Goal: Communication & Community: Ask a question

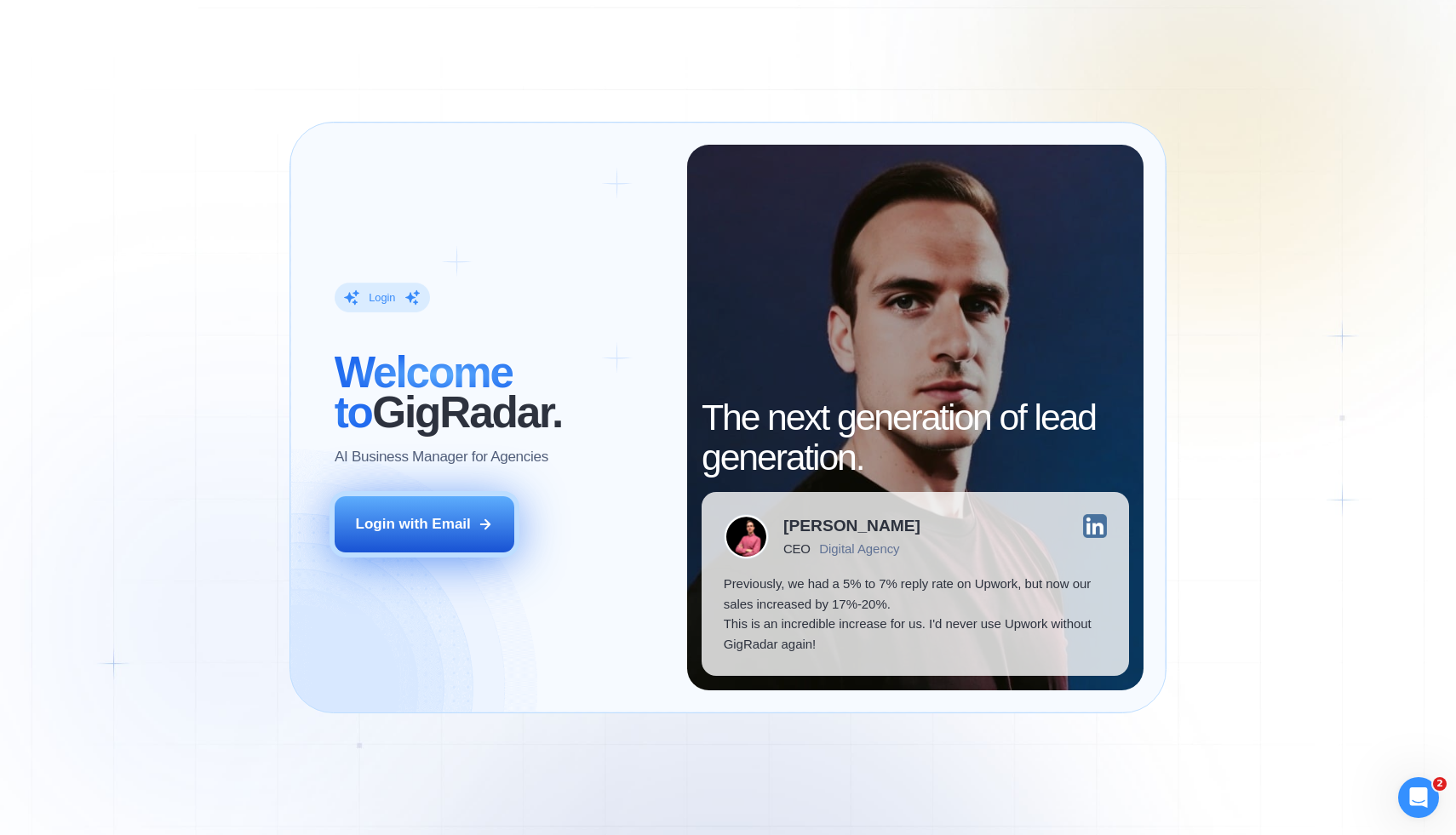
click at [421, 504] on button "Login with Email" at bounding box center [424, 524] width 180 height 57
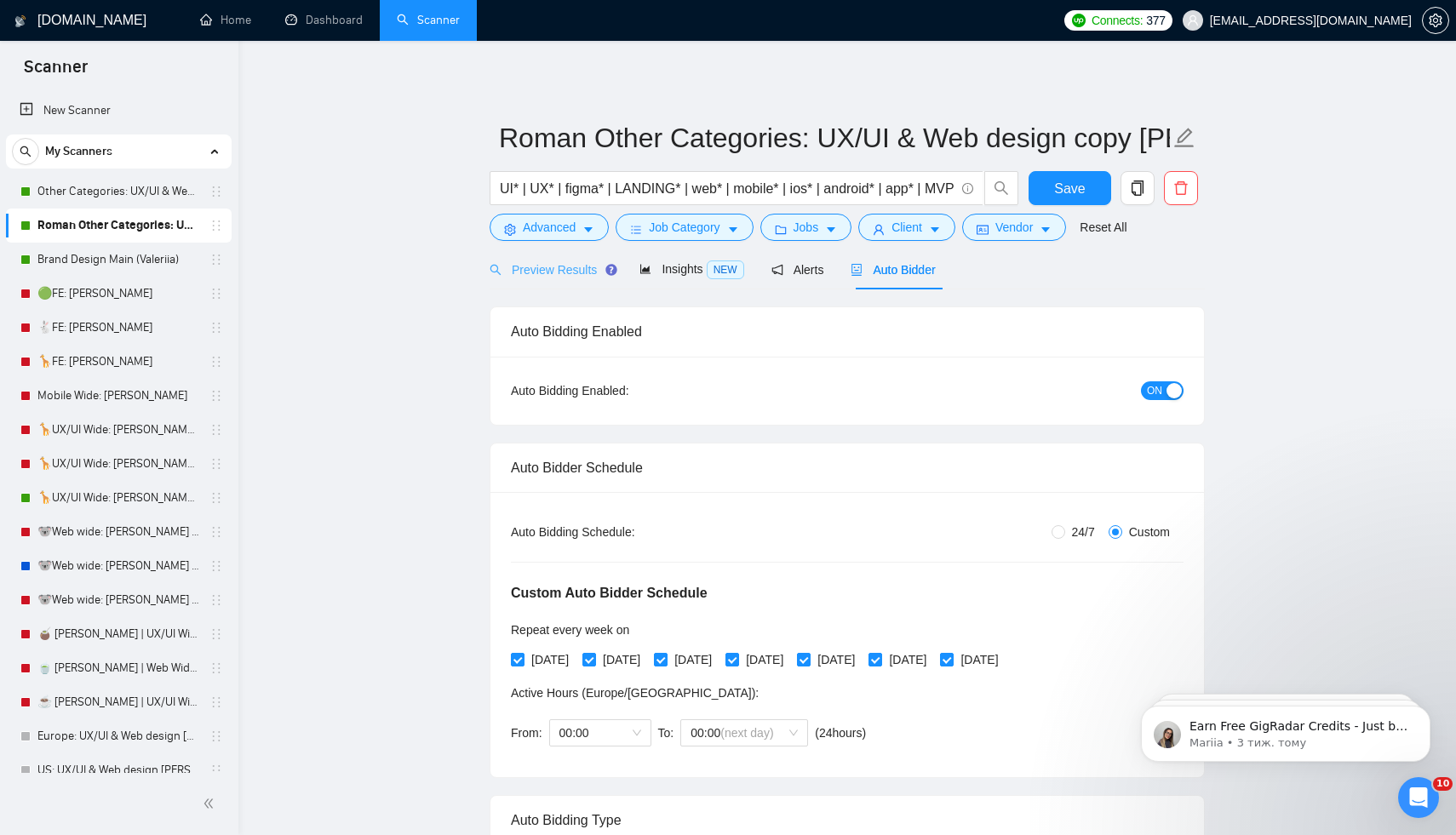
click at [544, 256] on div "Preview Results" at bounding box center [551, 270] width 123 height 40
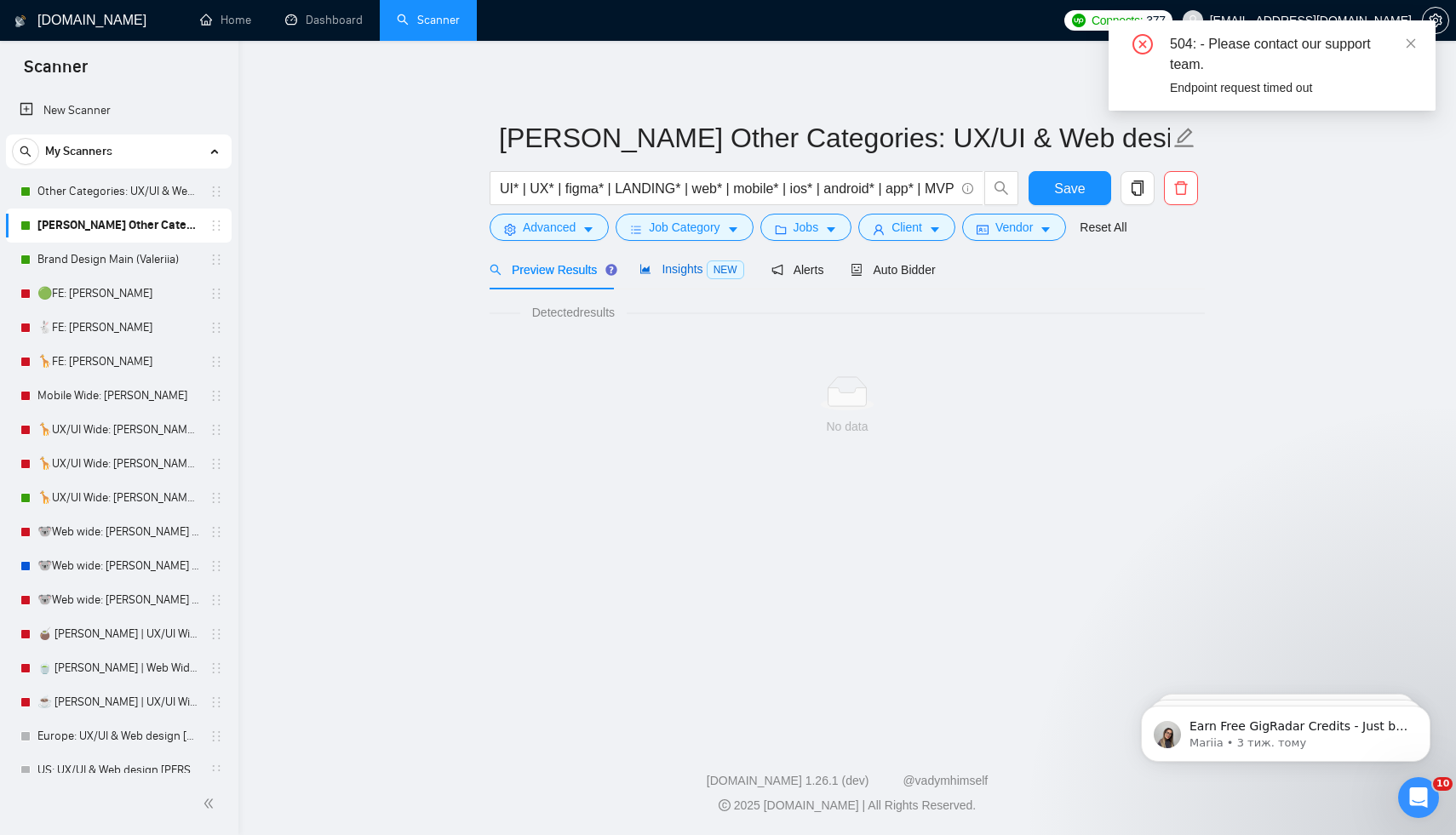
click at [684, 263] on span "Insights NEW" at bounding box center [691, 269] width 104 height 14
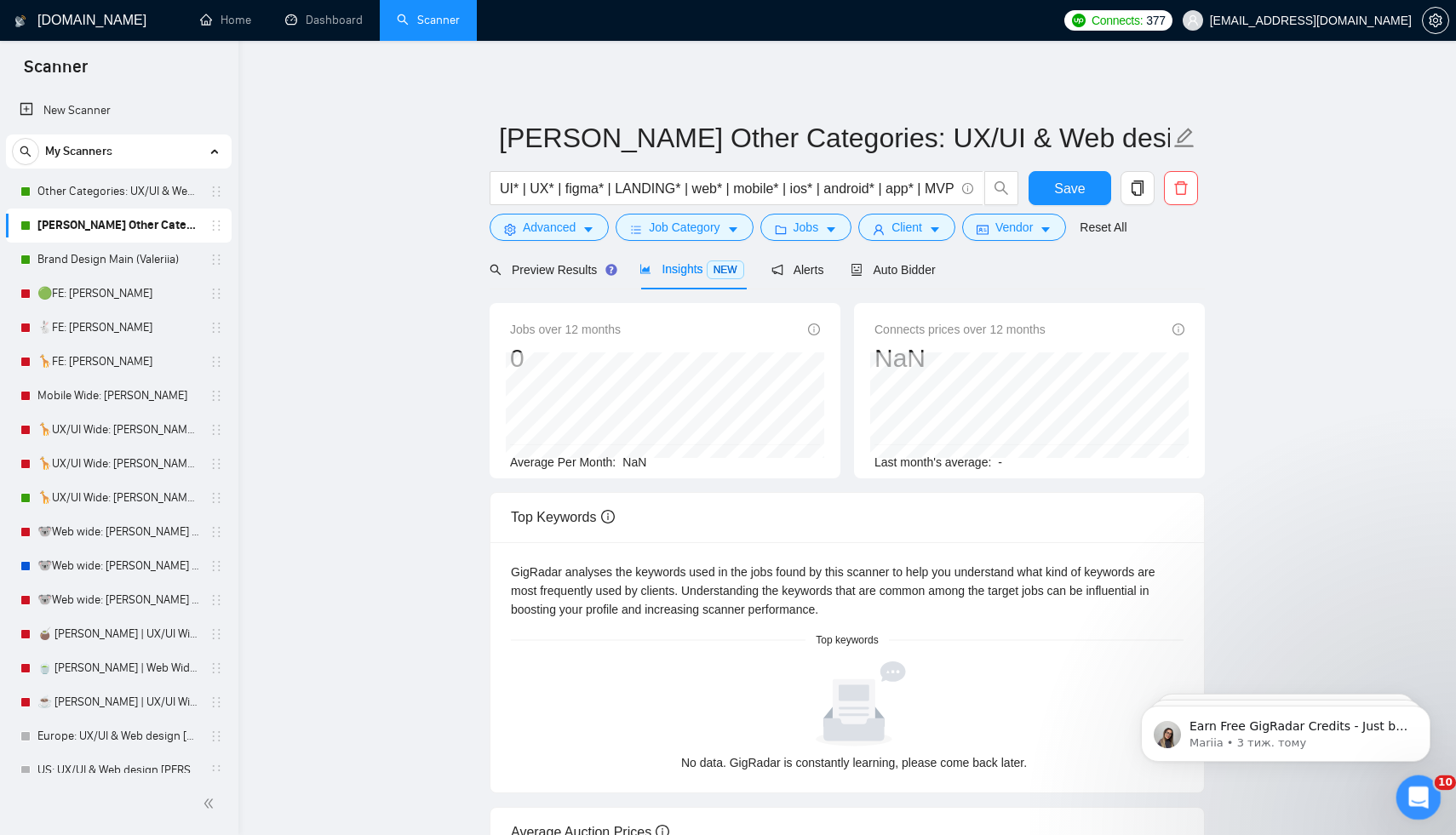
click at [1404, 793] on icon "Відкрити програму для спілкування Intercom" at bounding box center [1416, 795] width 28 height 28
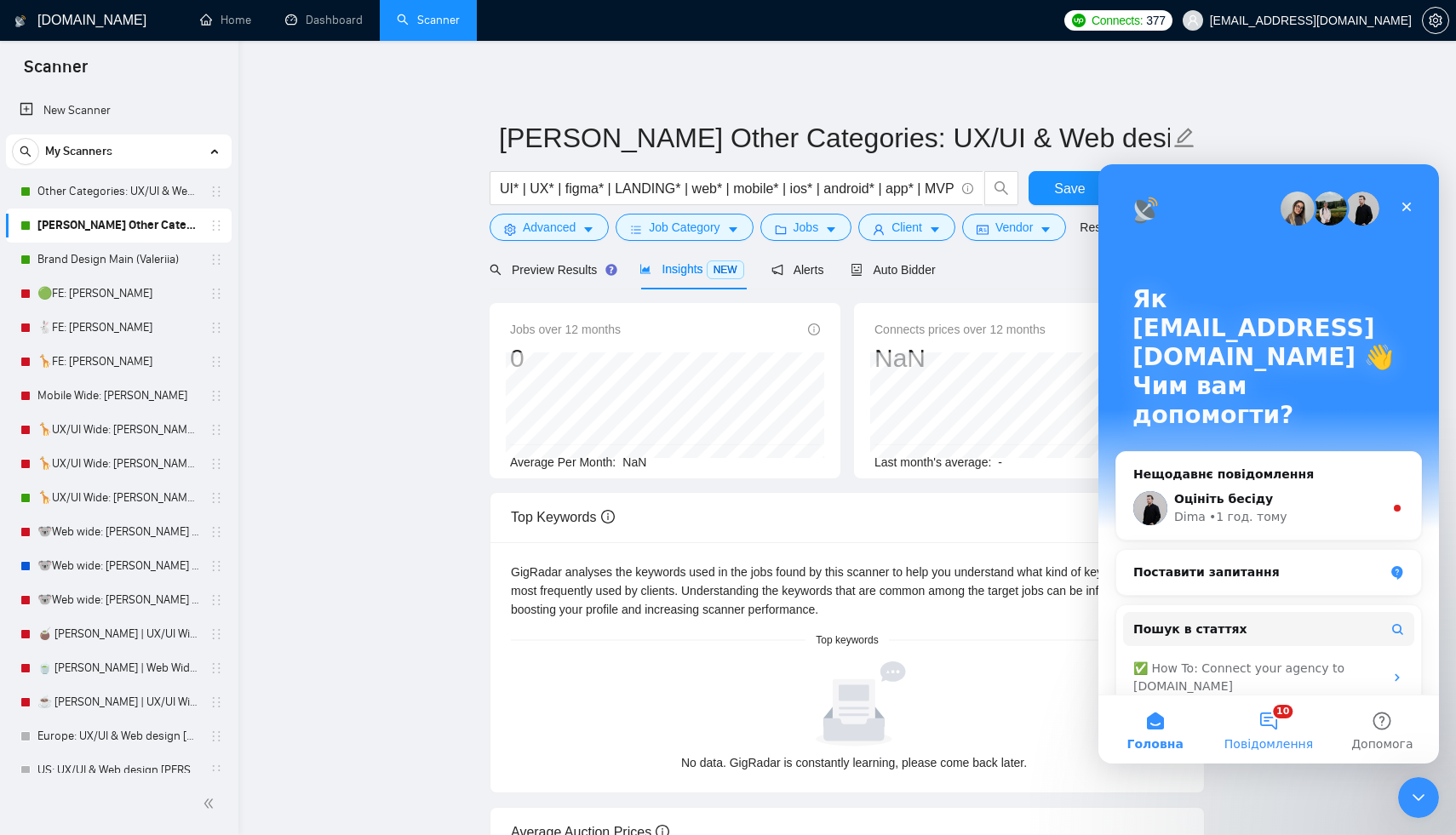
click at [1264, 739] on span "Повідомлення" at bounding box center [1268, 745] width 89 height 12
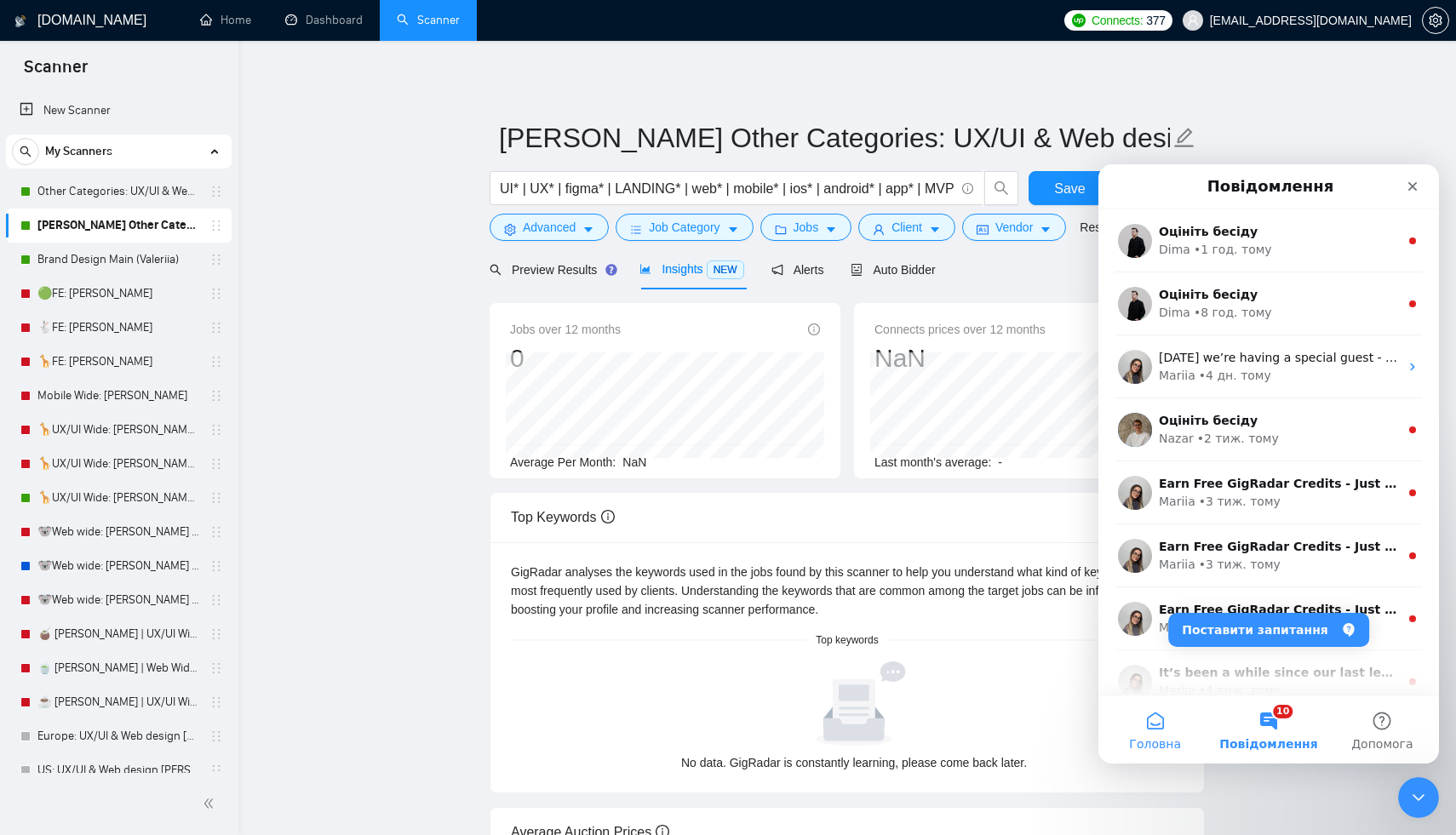
click at [1152, 728] on button "Головна" at bounding box center [1155, 730] width 113 height 68
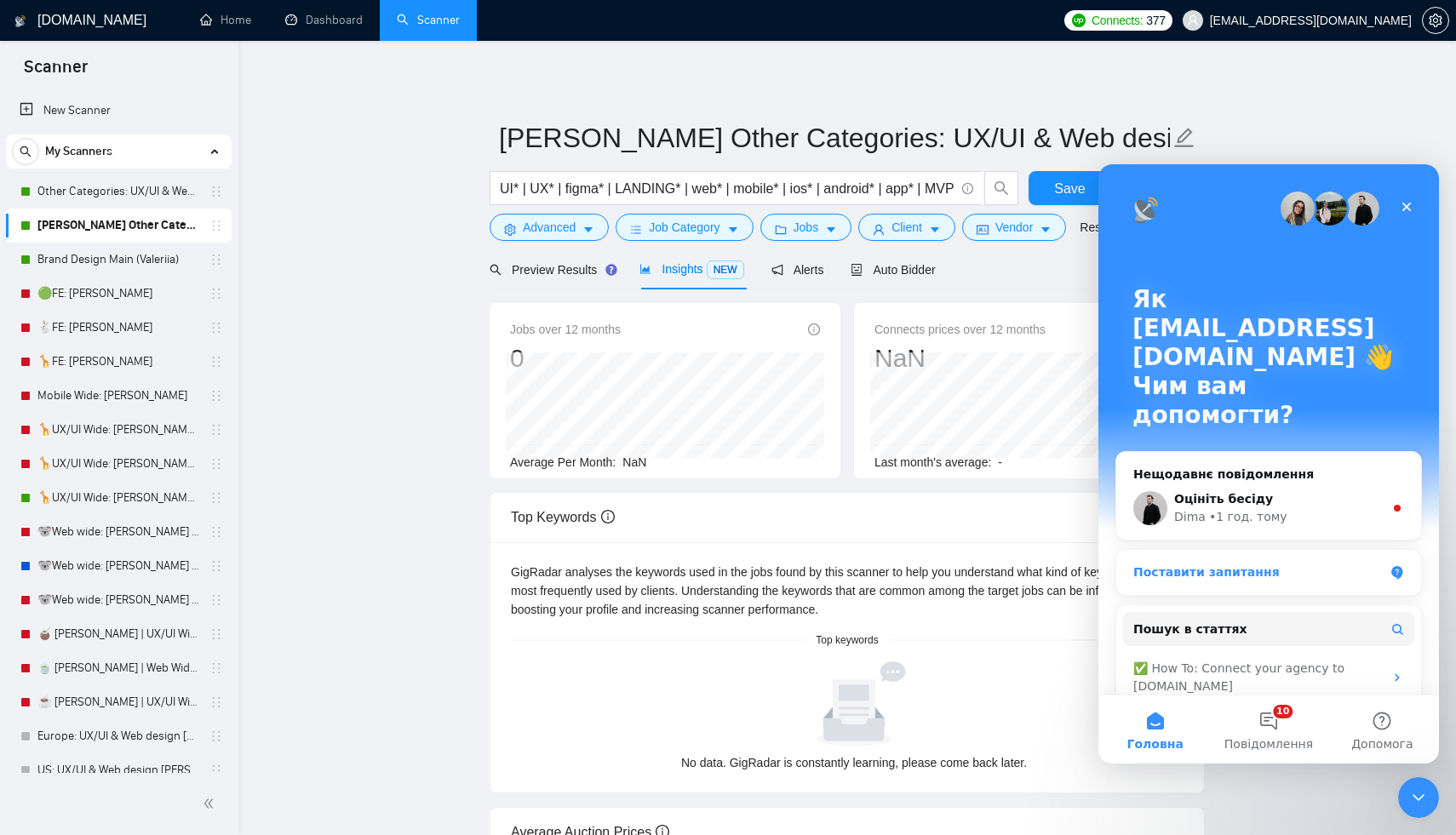
click at [1234, 564] on div "Поставити запитання" at bounding box center [1259, 572] width 250 height 18
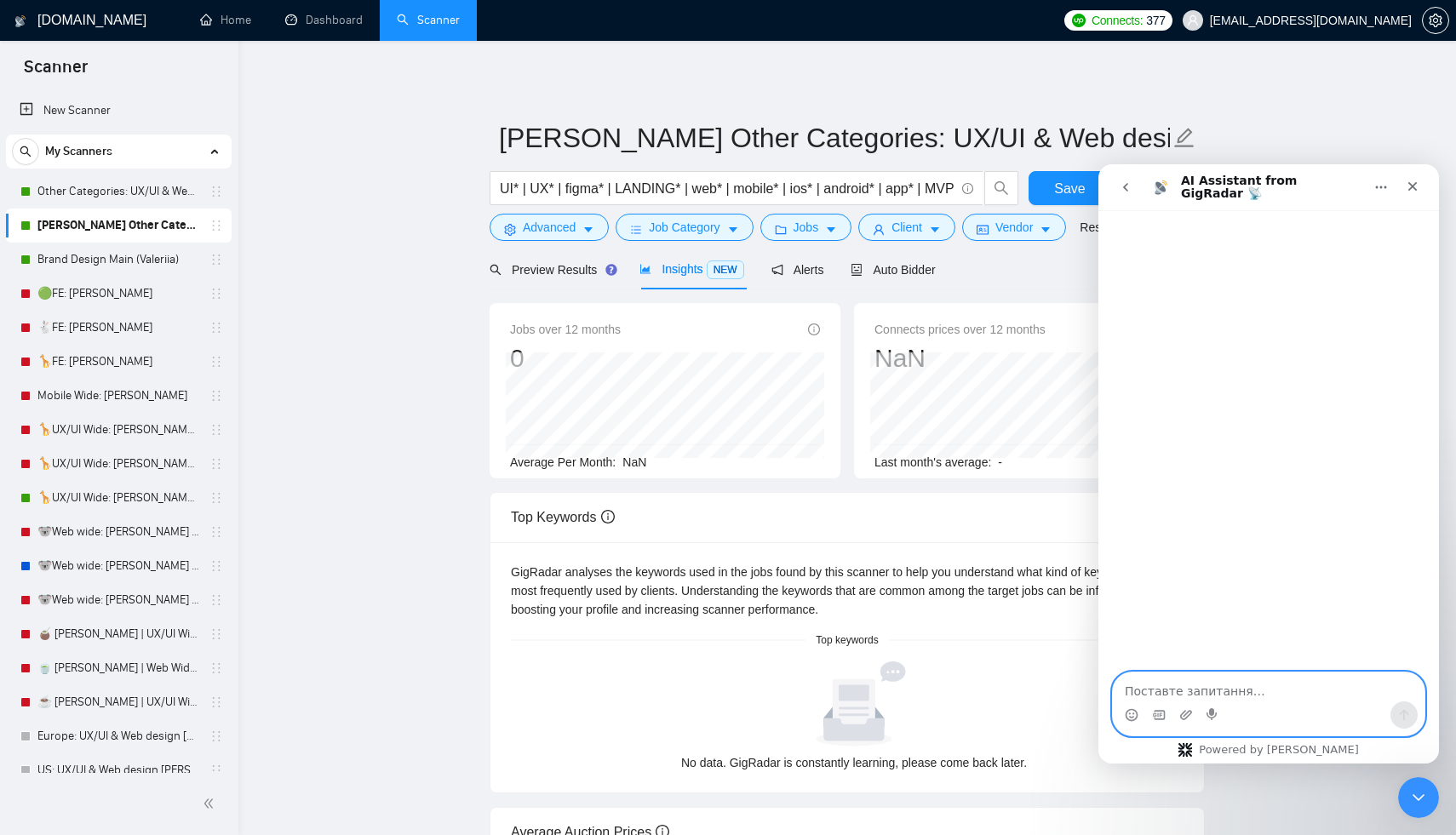
paste textarea "https://beta.gigradar.io/scanner/68c7f5870797e2d7fbd27a66#autobidder"
type textarea "https://beta.gigradar.io/scanner/68c7f5870797e2d7fbd27a66#autobidder"
click at [1411, 715] on button "Надіслати повідомлення…" at bounding box center [1403, 714] width 27 height 27
type textarea "Xj"
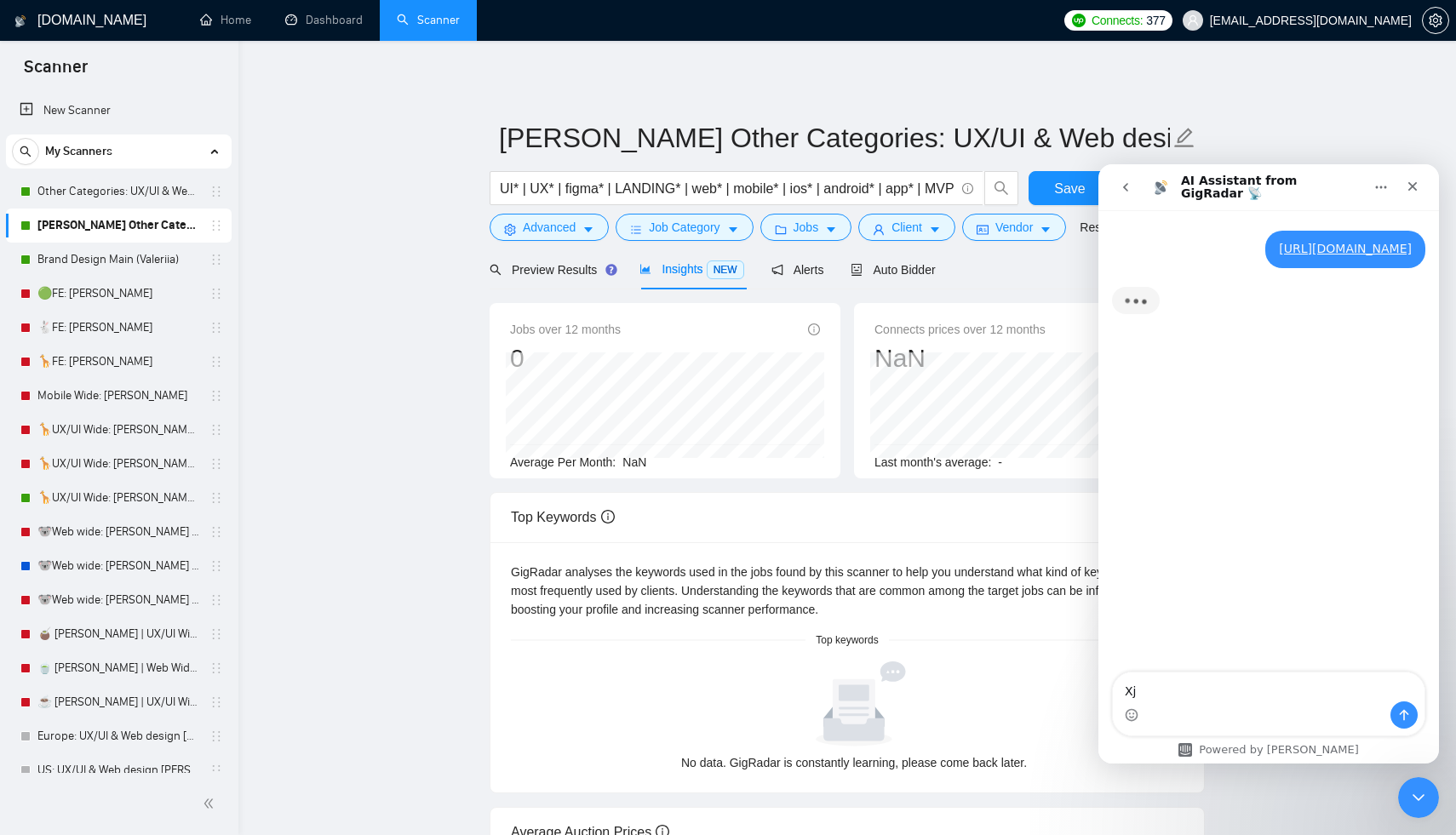
type textarea "X"
type textarea "Чому не працює цей сканер?"
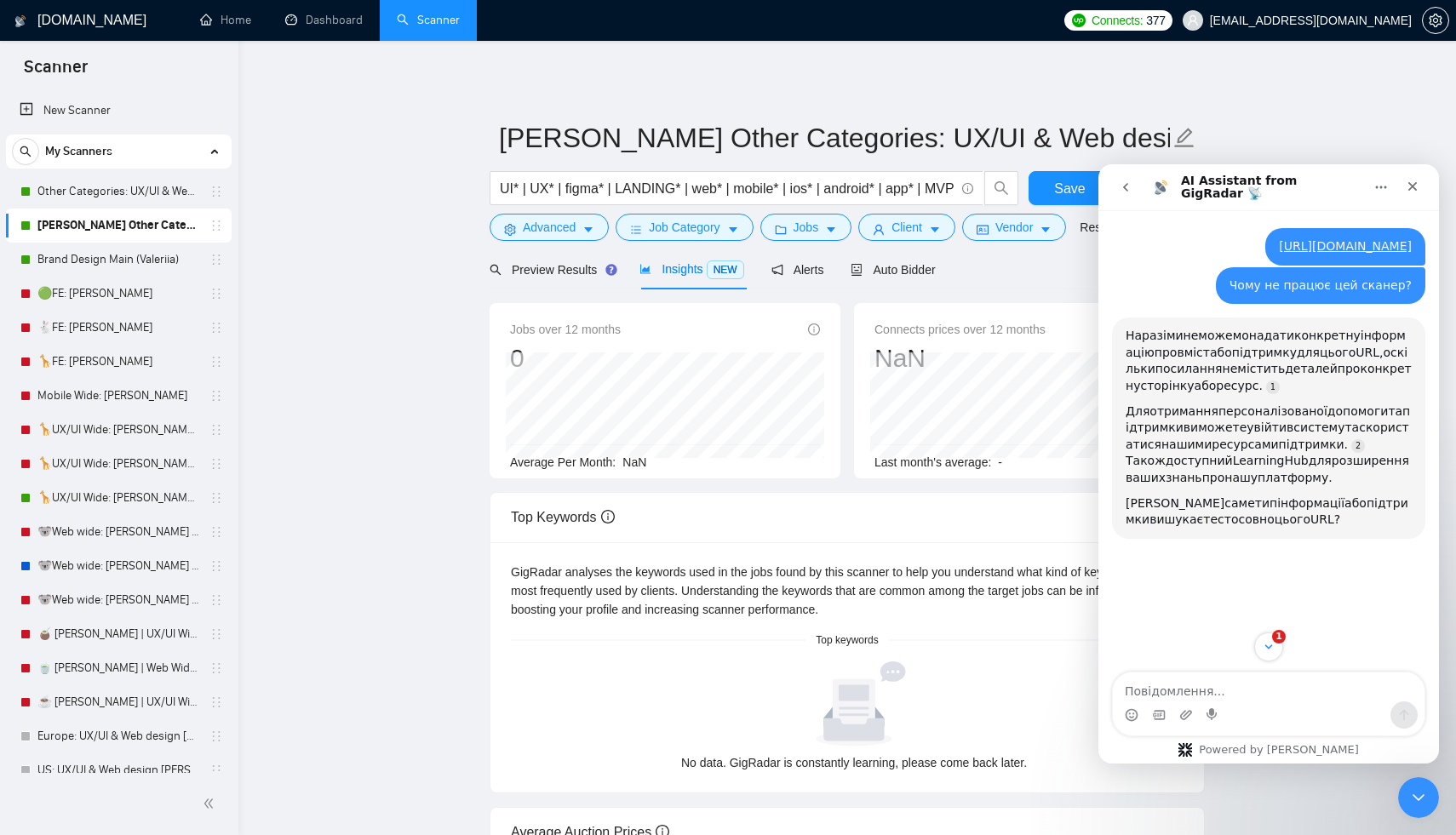
click at [1320, 295] on div "Чому не працює цей сканер?" at bounding box center [1319, 286] width 182 height 17
drag, startPoint x: 1320, startPoint y: 302, endPoint x: 1210, endPoint y: 251, distance: 121.2
click at [1210, 251] on div "https://beta.gigradar.io/scanner/68c7f5870797e2d7fbd27a66#autobidder maksym.sok…" at bounding box center [1268, 393] width 313 height 331
copy div "https://beta.gigradar.io/scanner/68c7f5870797e2d7fbd27a66#autobidder maksym.sok…"
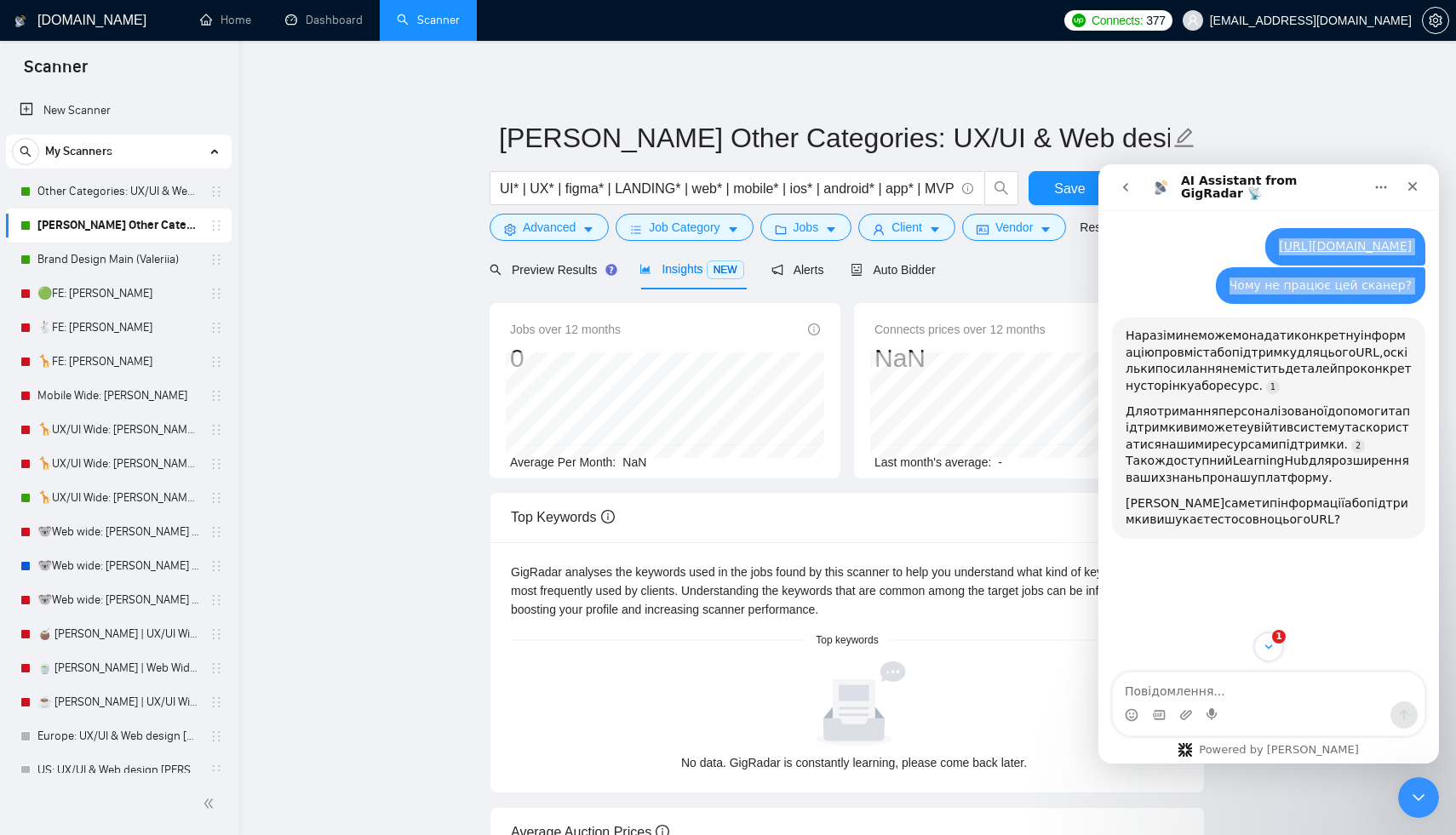
click at [1125, 182] on icon "go back" at bounding box center [1125, 187] width 14 height 14
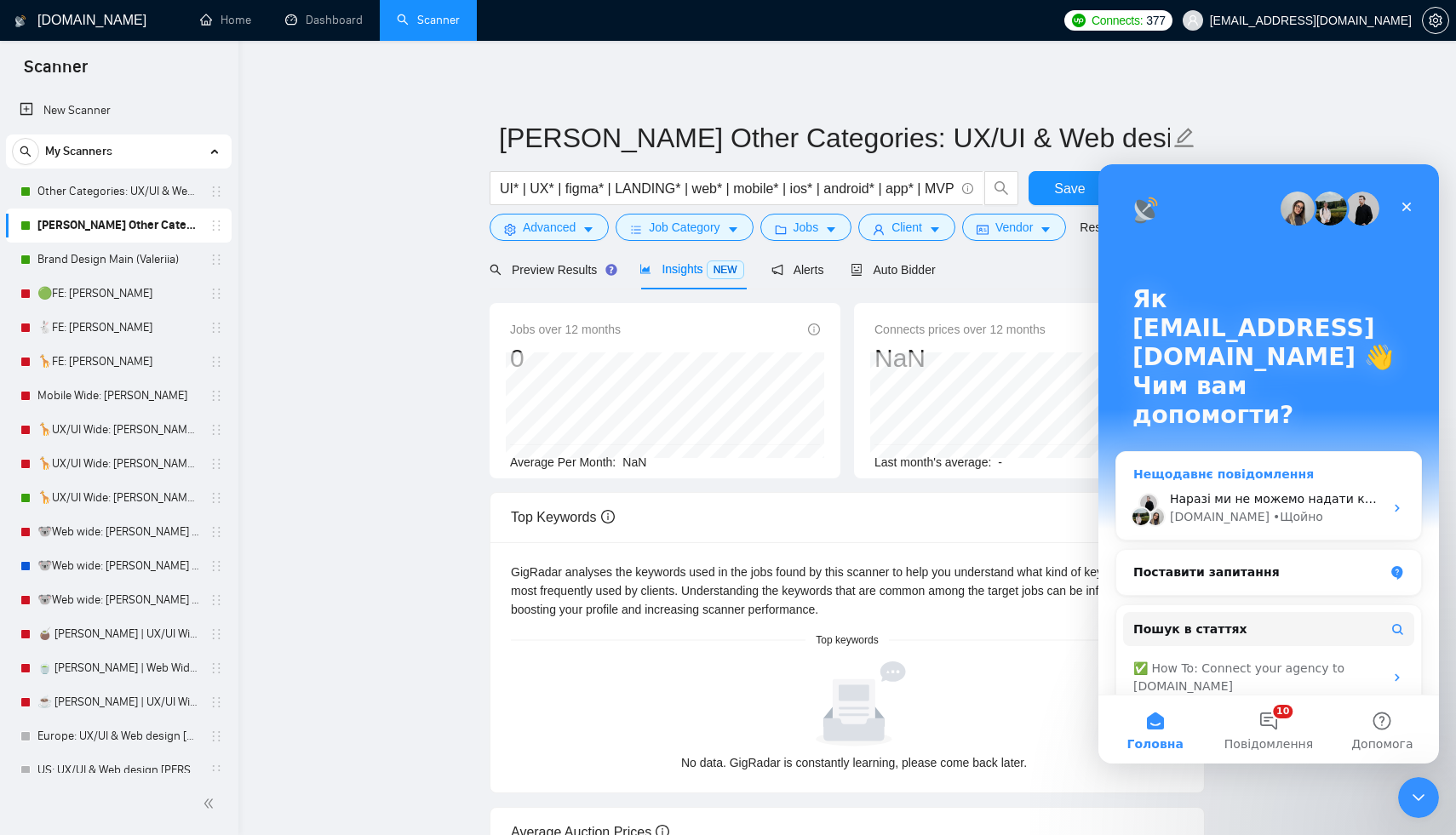
click at [1316, 477] on div "Наразі ми не можемо надати конкретну інформацію про вміст або підтримку для цьо…" at bounding box center [1268, 508] width 304 height 63
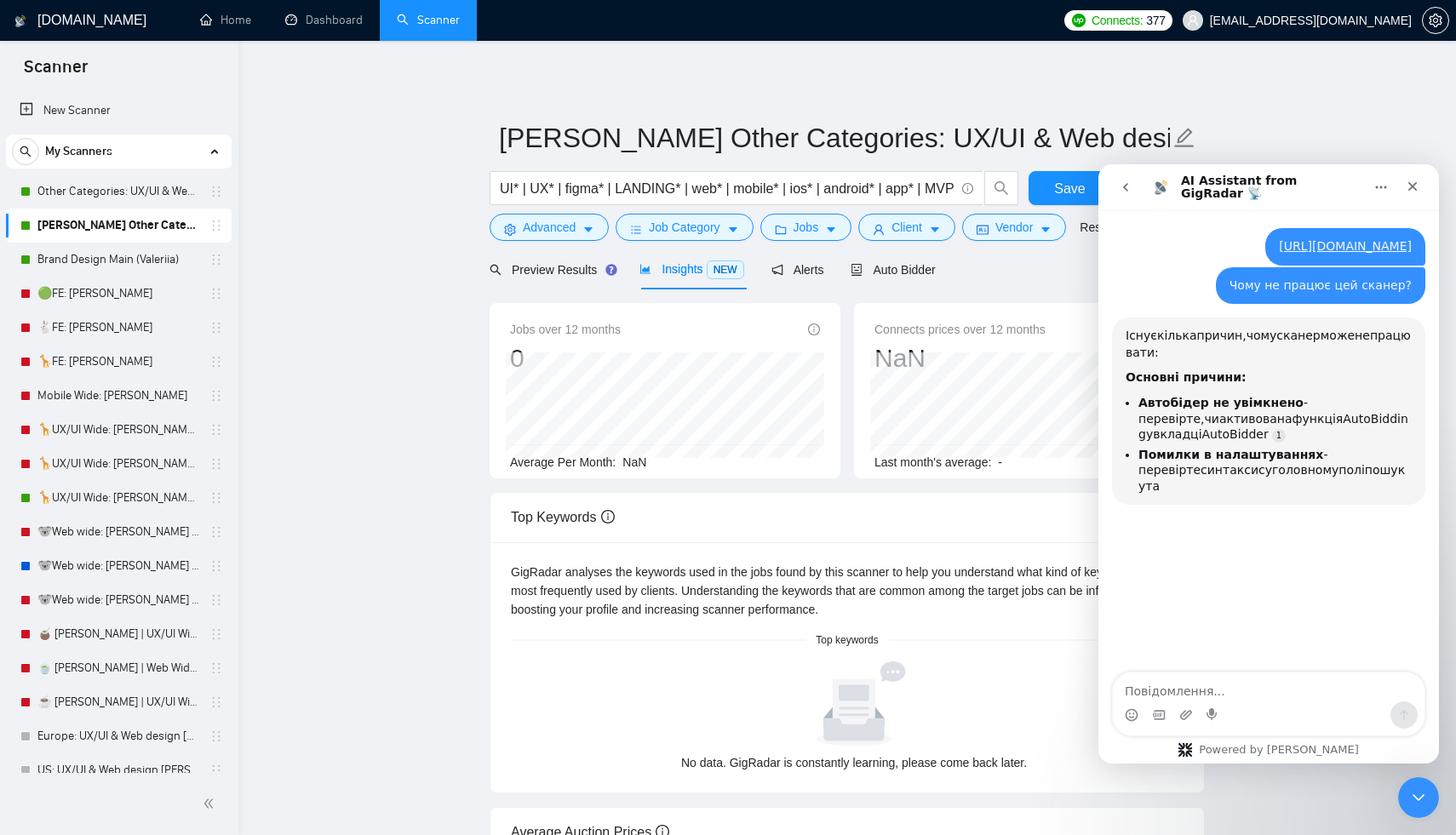
scroll to position [63, 0]
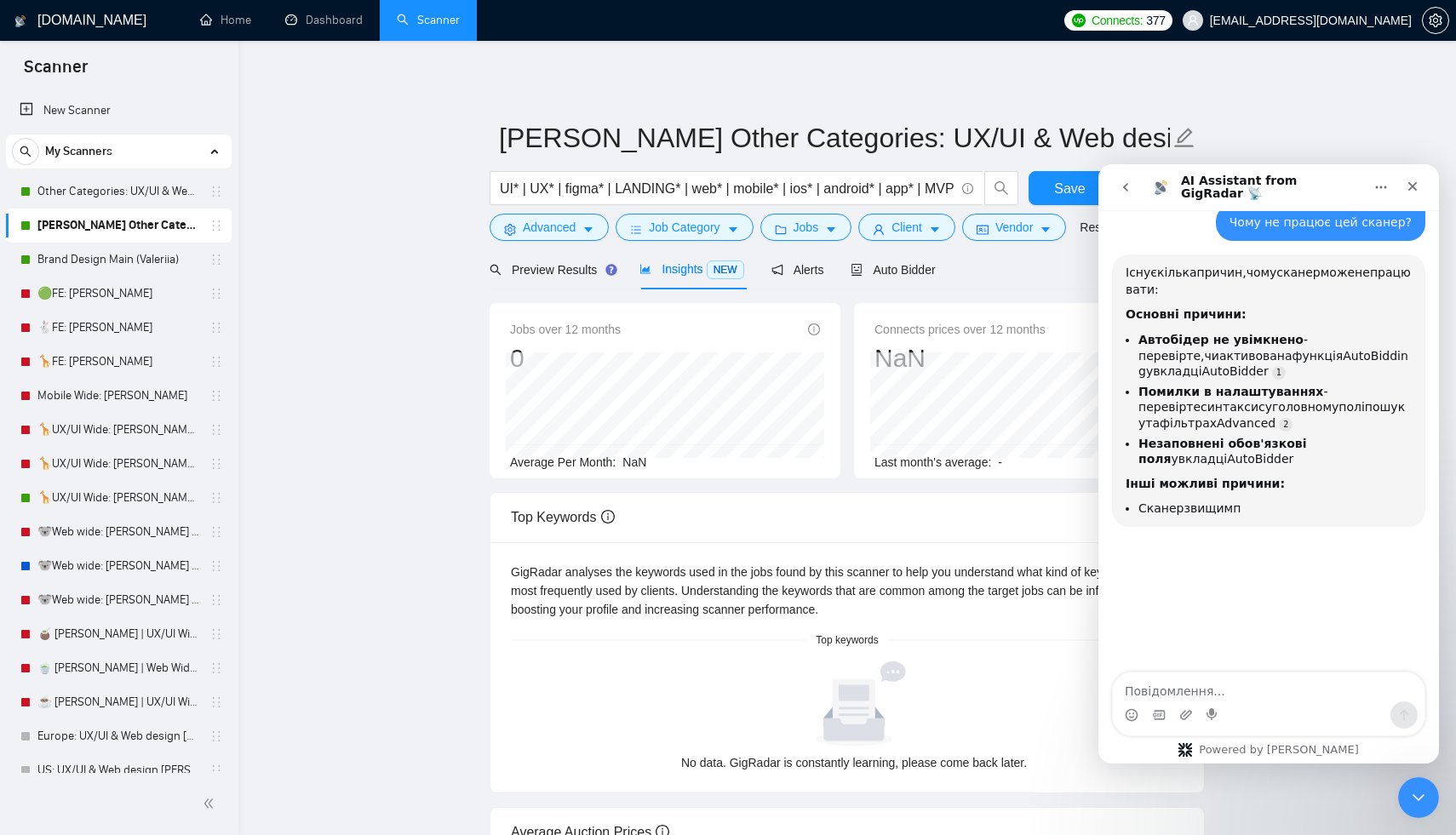
click at [1127, 186] on icon "go back" at bounding box center [1125, 187] width 14 height 14
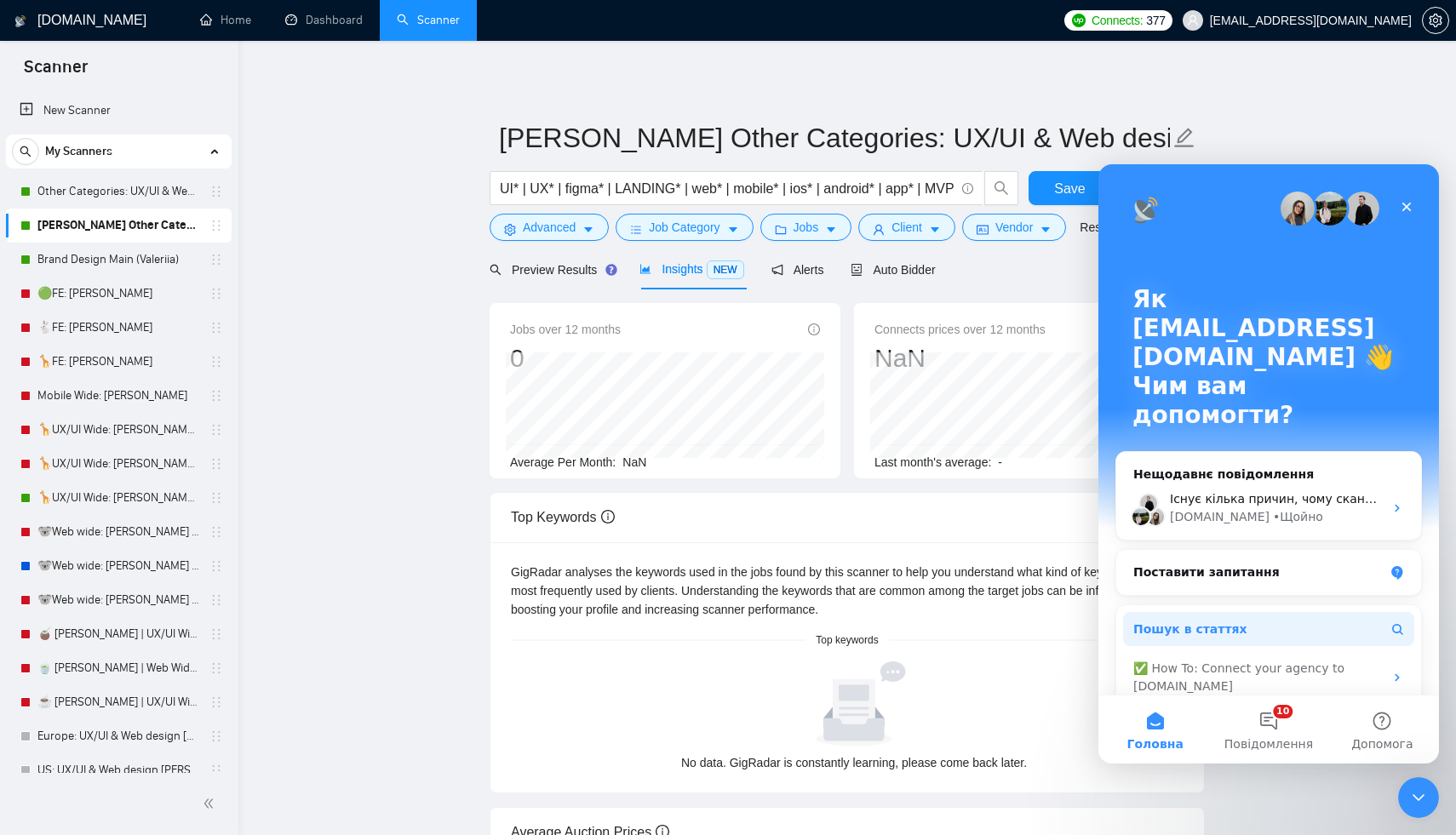
scroll to position [107, 0]
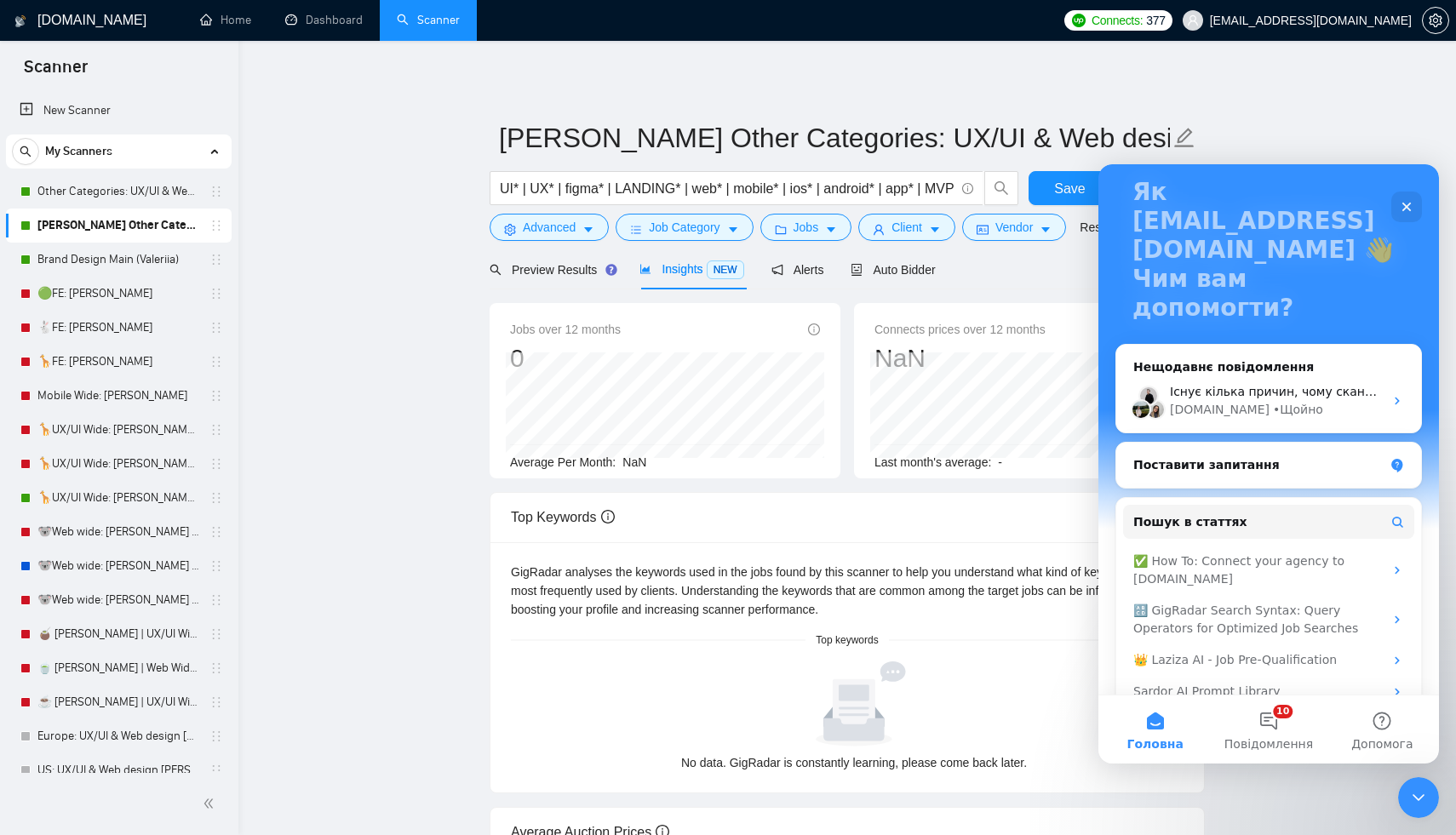
click at [1264, 769] on main "Roman Other Categories: UX/UI & Web design copy Vlad UI* | UX* | figma* | LANDI…" at bounding box center [846, 597] width 1163 height 1058
click at [1266, 738] on span "Повідомлення" at bounding box center [1268, 745] width 89 height 12
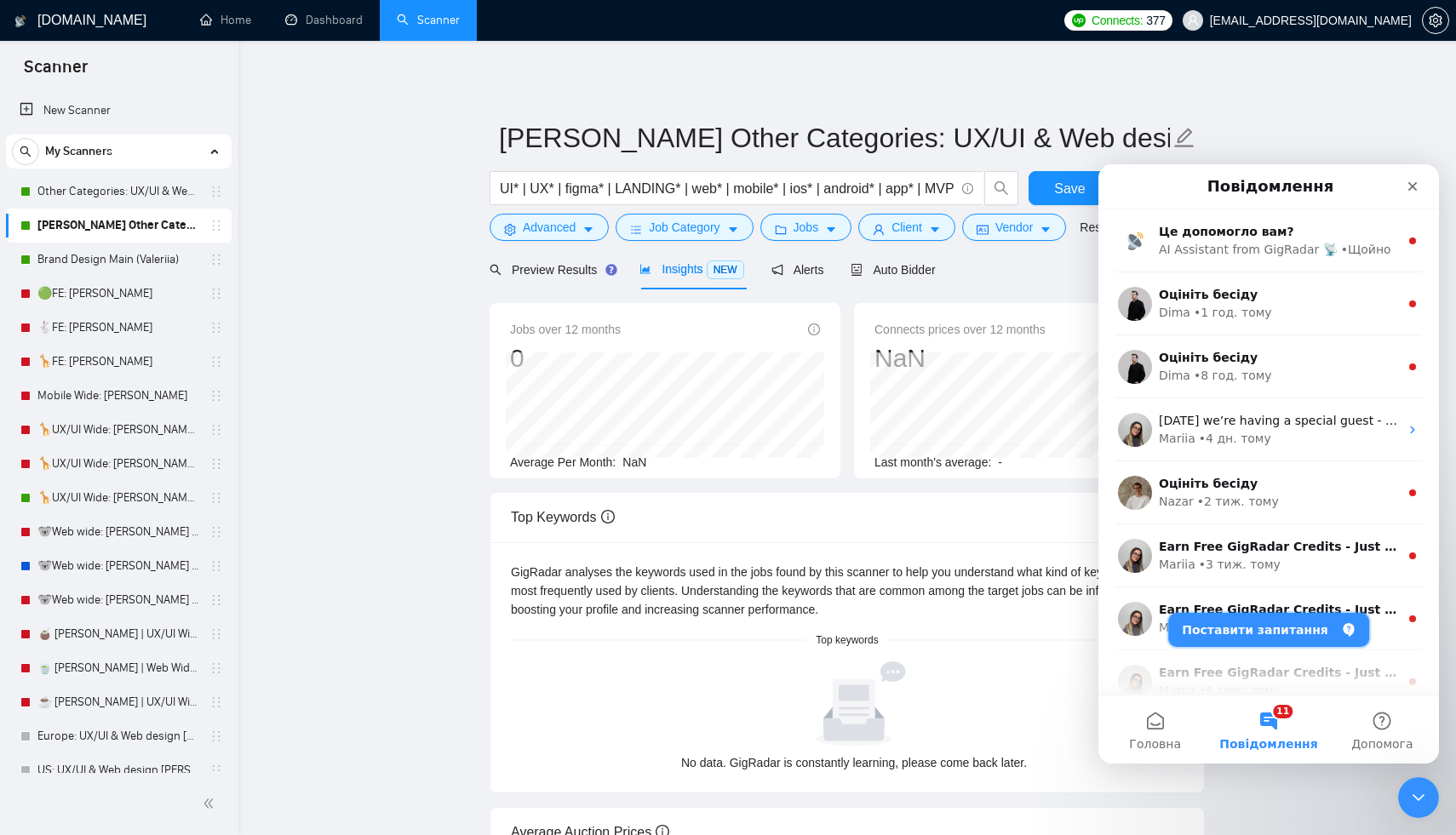
click at [1243, 627] on button "Поставити запитання" at bounding box center [1268, 630] width 201 height 34
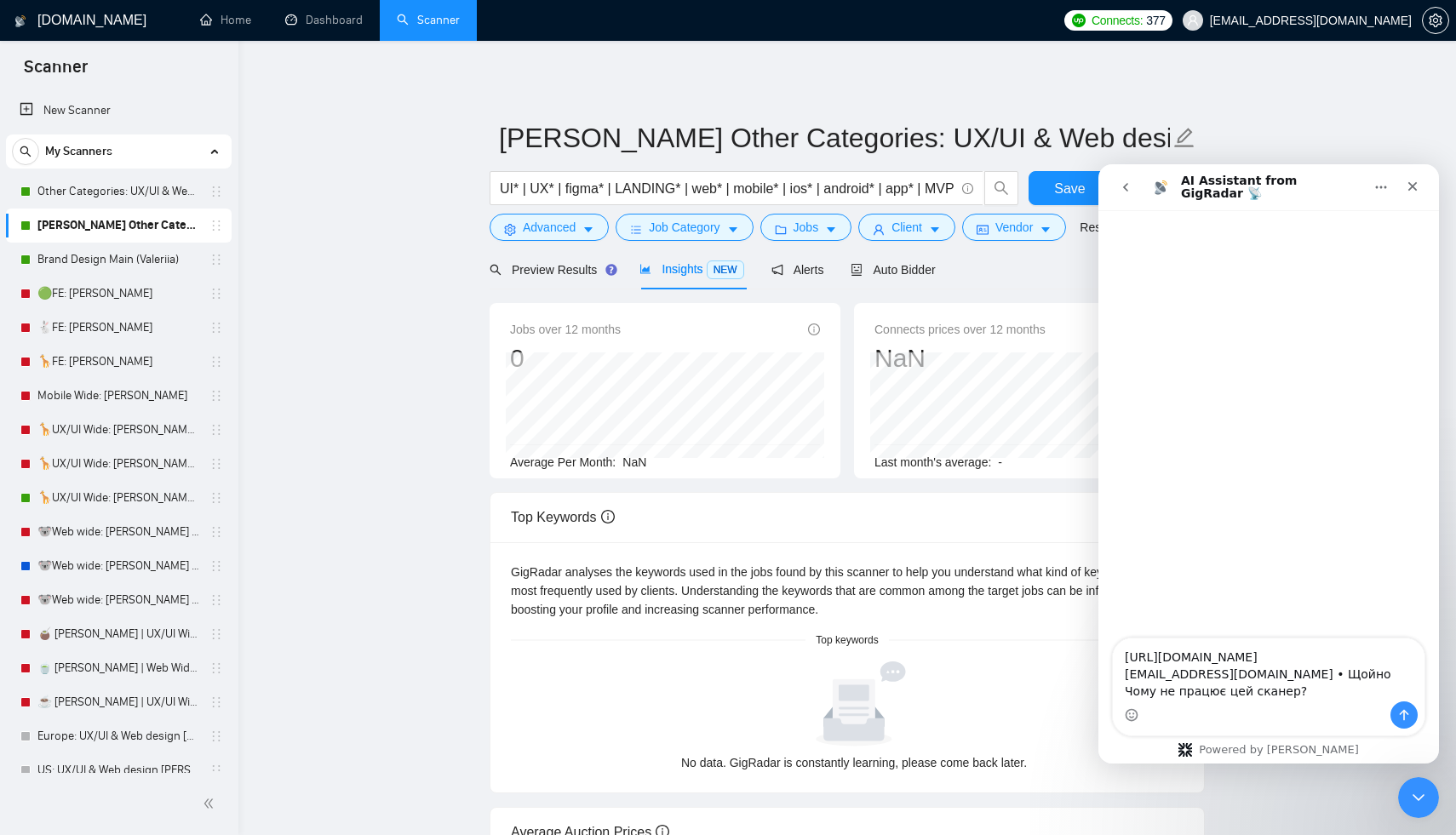
click at [1380, 655] on textarea "https://beta.gigradar.io/scanner/68c7f5870797e2d7fbd27a66#autobidder maksym.sok…" at bounding box center [1268, 670] width 311 height 63
type textarea "https://beta.gigradar.io/scanner/68c7f5870797e2d7fbd27a66#autobidder Чому не пр…"
click at [1404, 711] on icon "Надіслати повідомлення…" at bounding box center [1404, 715] width 10 height 11
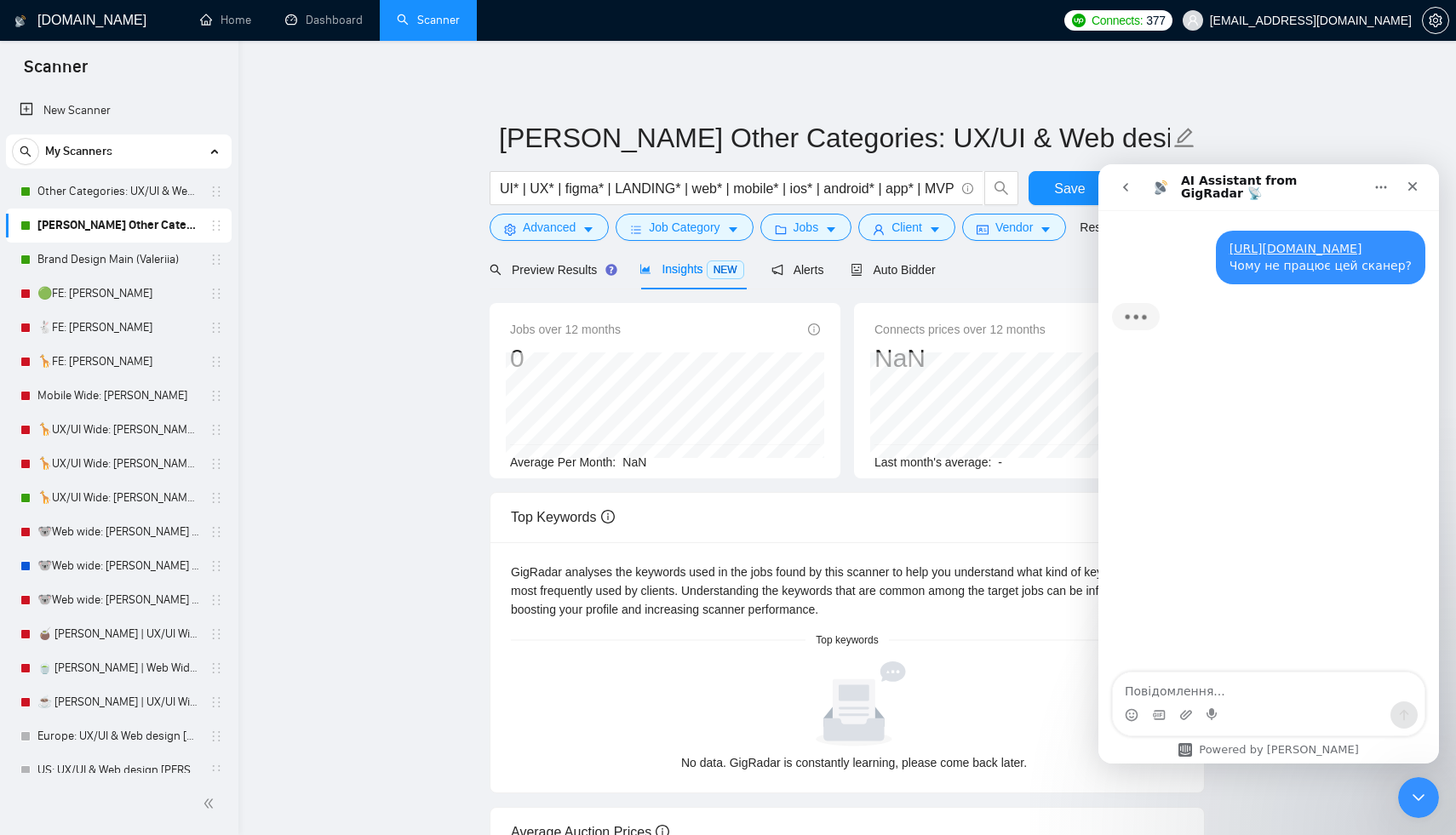
click at [1128, 192] on icon "go back" at bounding box center [1125, 187] width 14 height 14
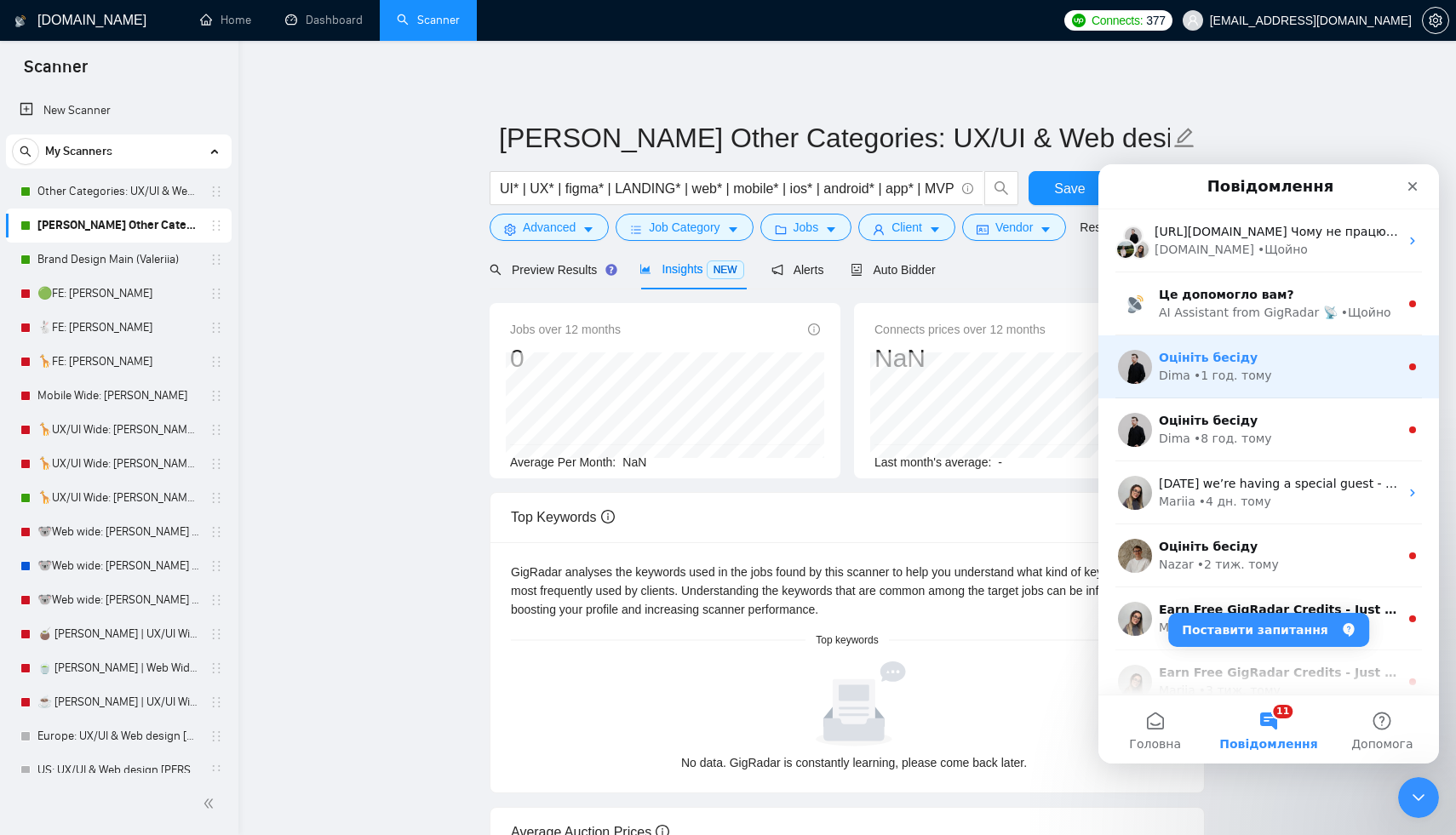
click at [1297, 358] on div "Оцініть бесіду" at bounding box center [1279, 357] width 240 height 18
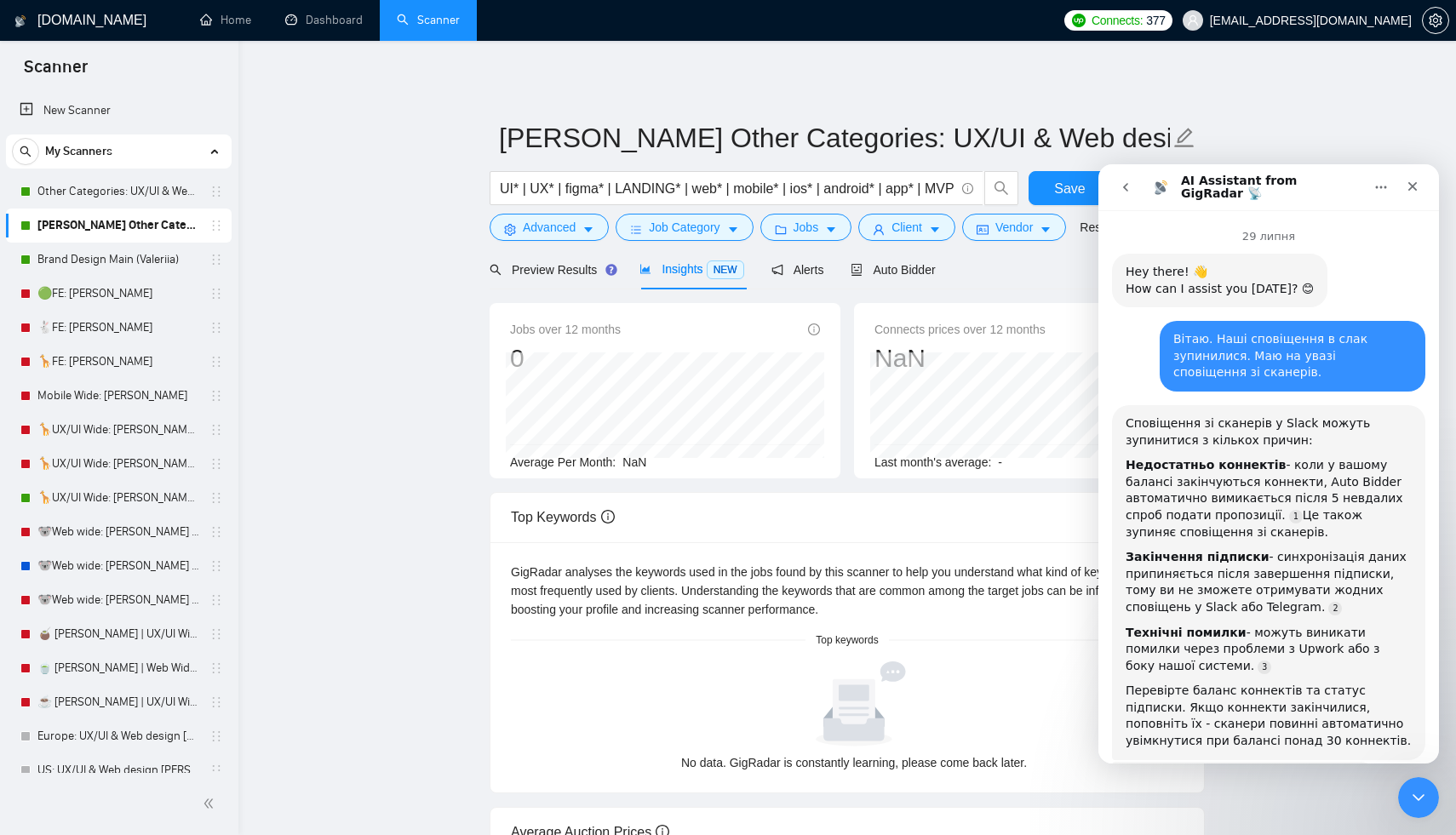
scroll to position [38, 0]
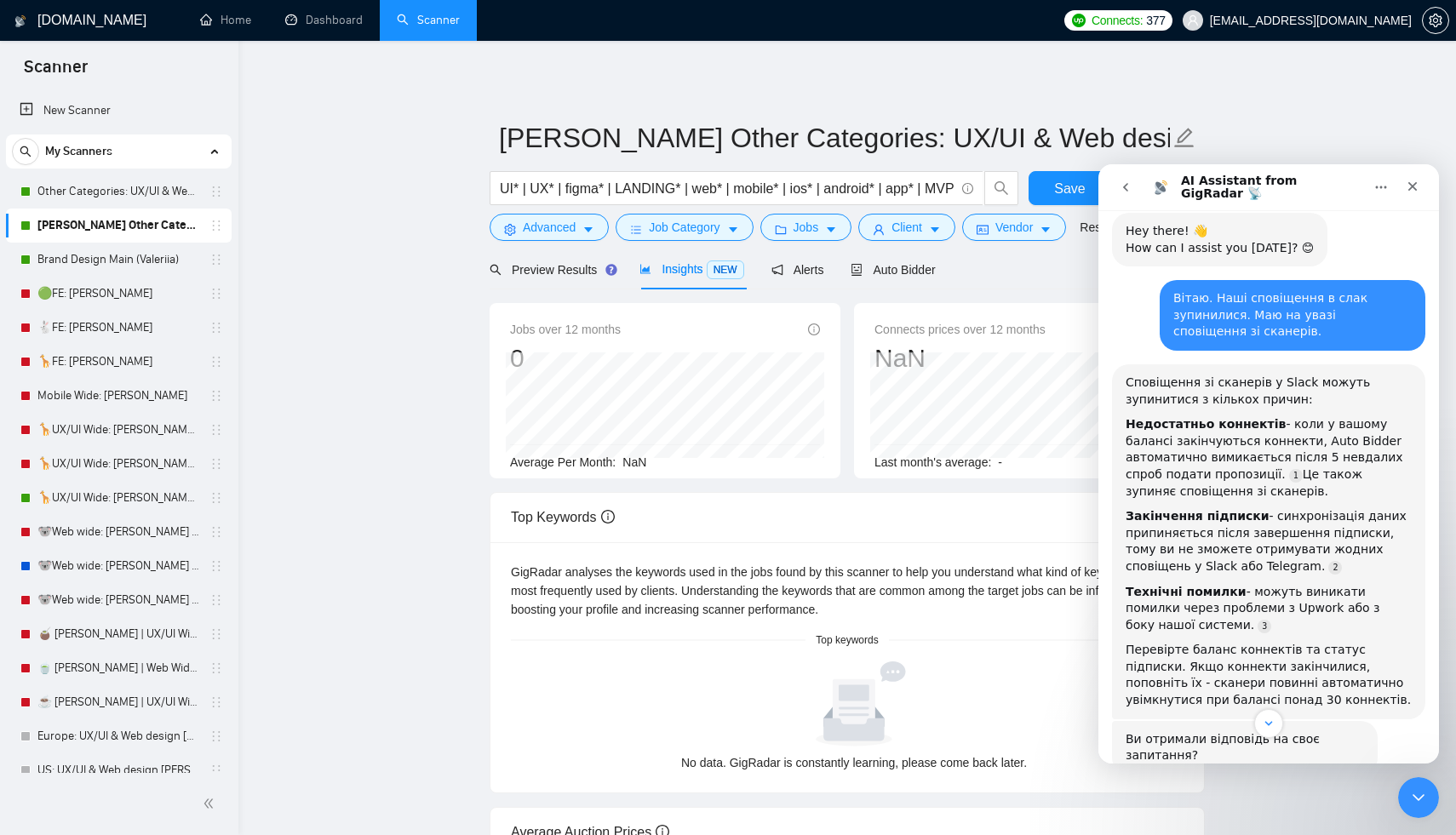
click at [1128, 192] on icon "go back" at bounding box center [1125, 187] width 14 height 14
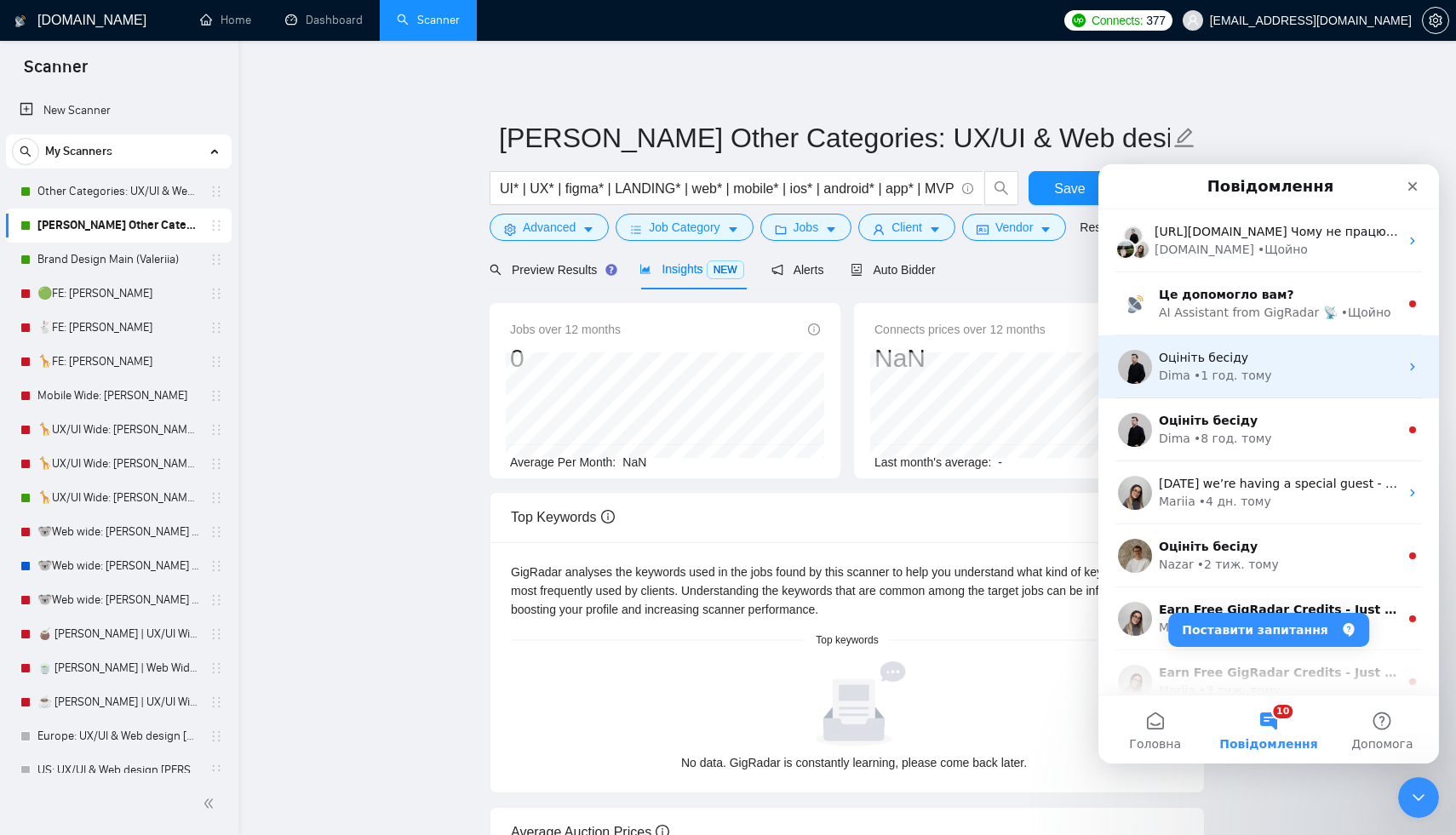
click at [1304, 378] on div "Dima • 1 год. тому" at bounding box center [1279, 376] width 240 height 18
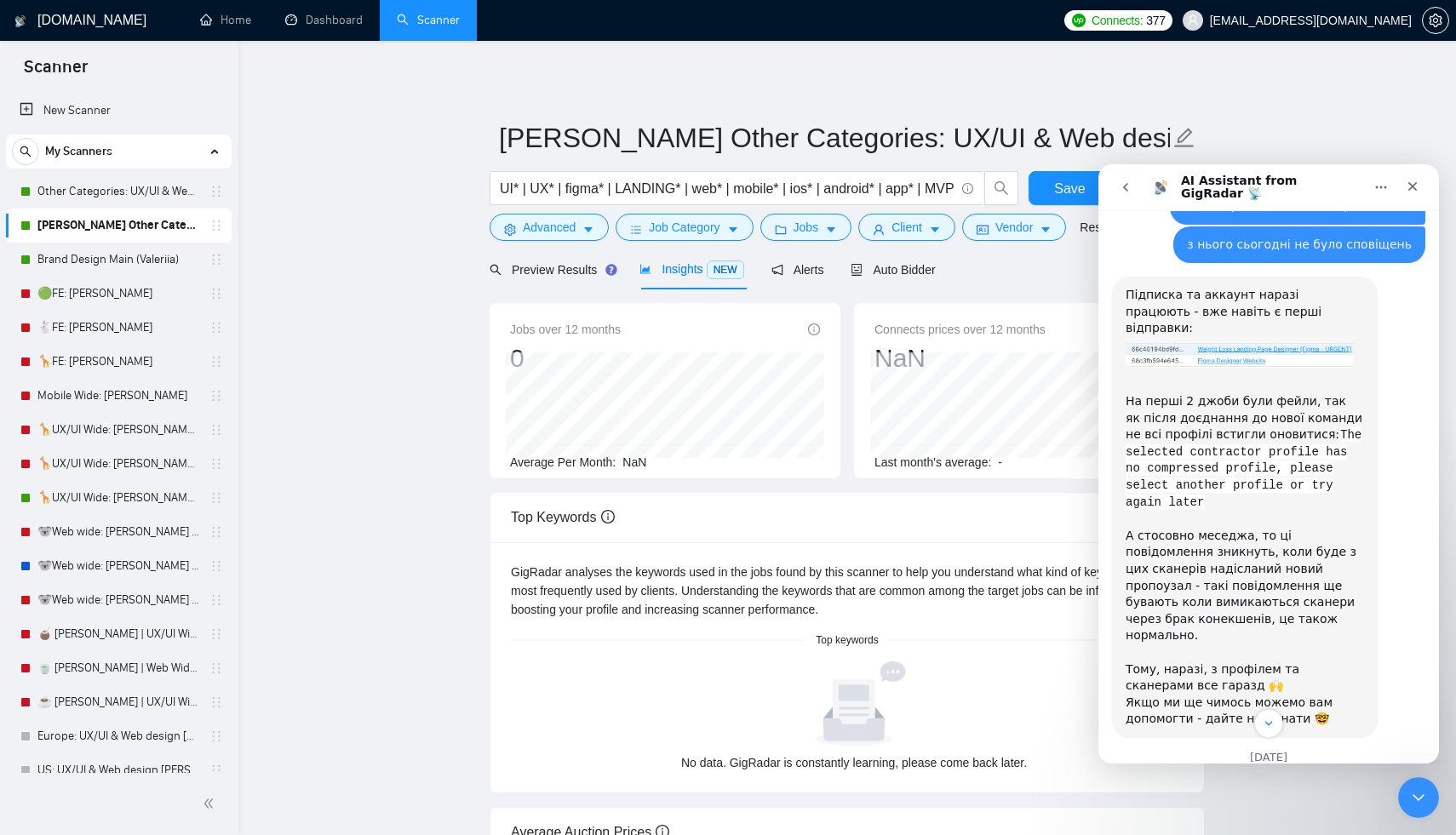
scroll to position [4626, 0]
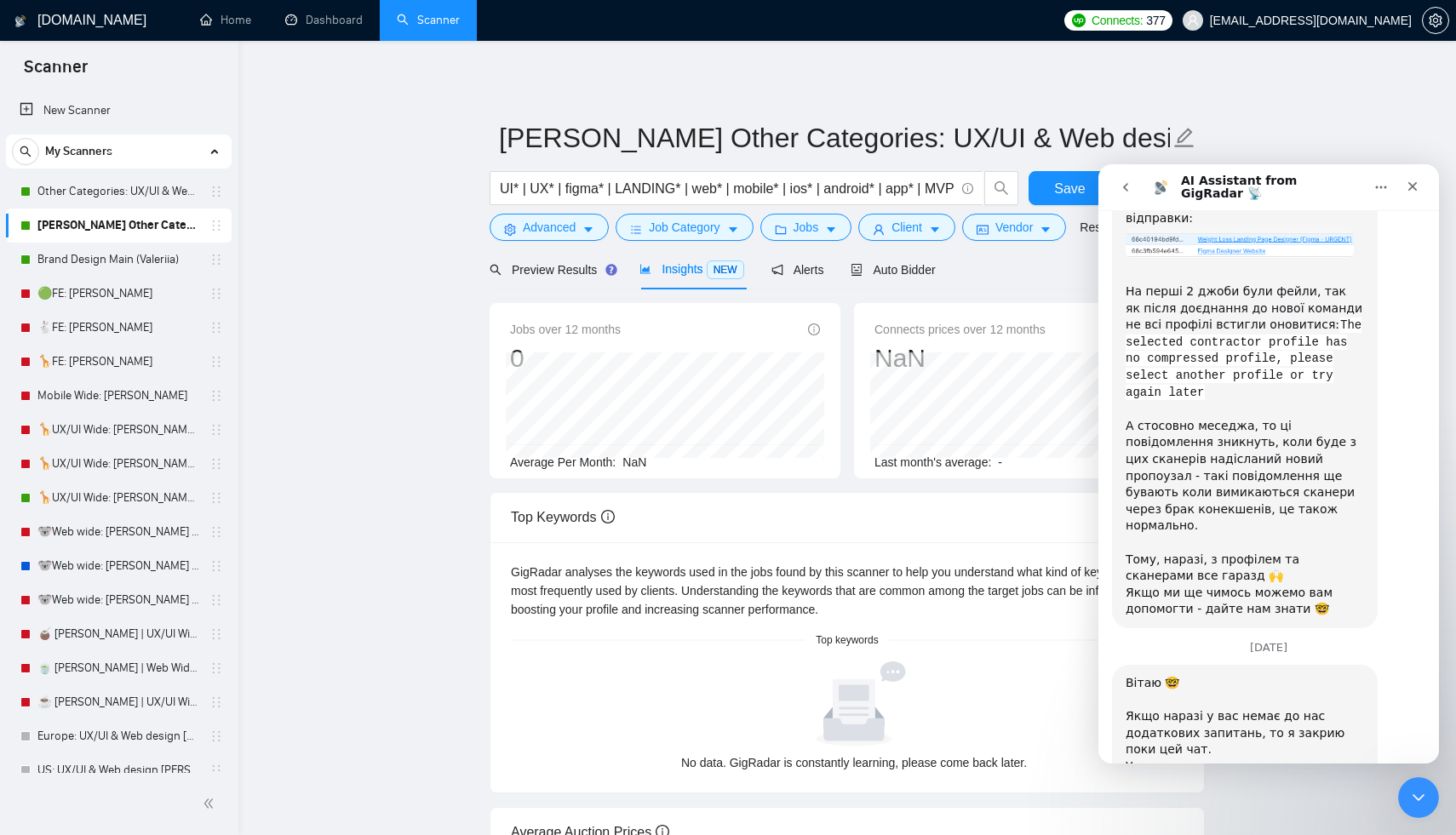
click at [1122, 193] on icon "go back" at bounding box center [1125, 187] width 14 height 14
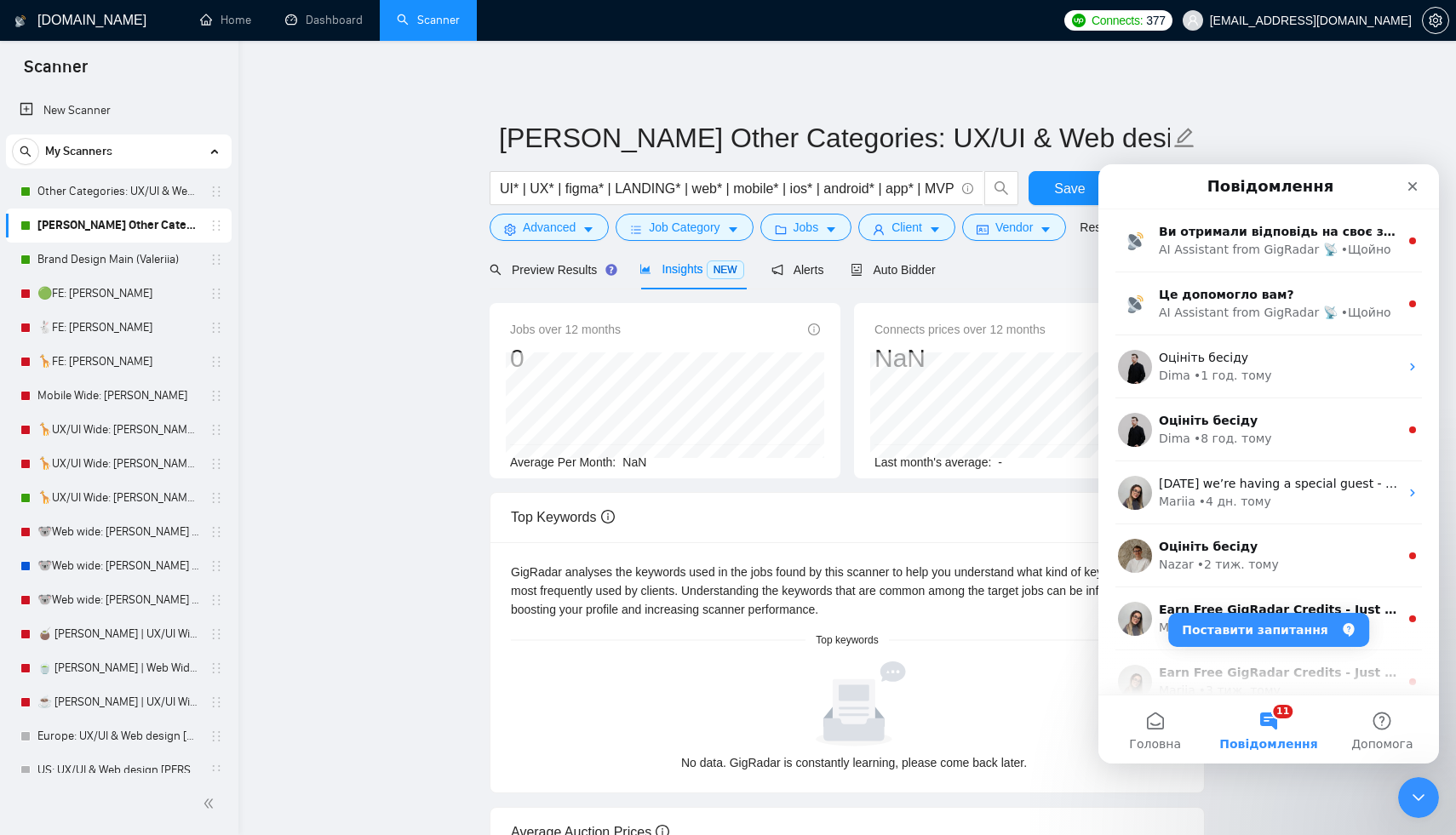
scroll to position [0, 0]
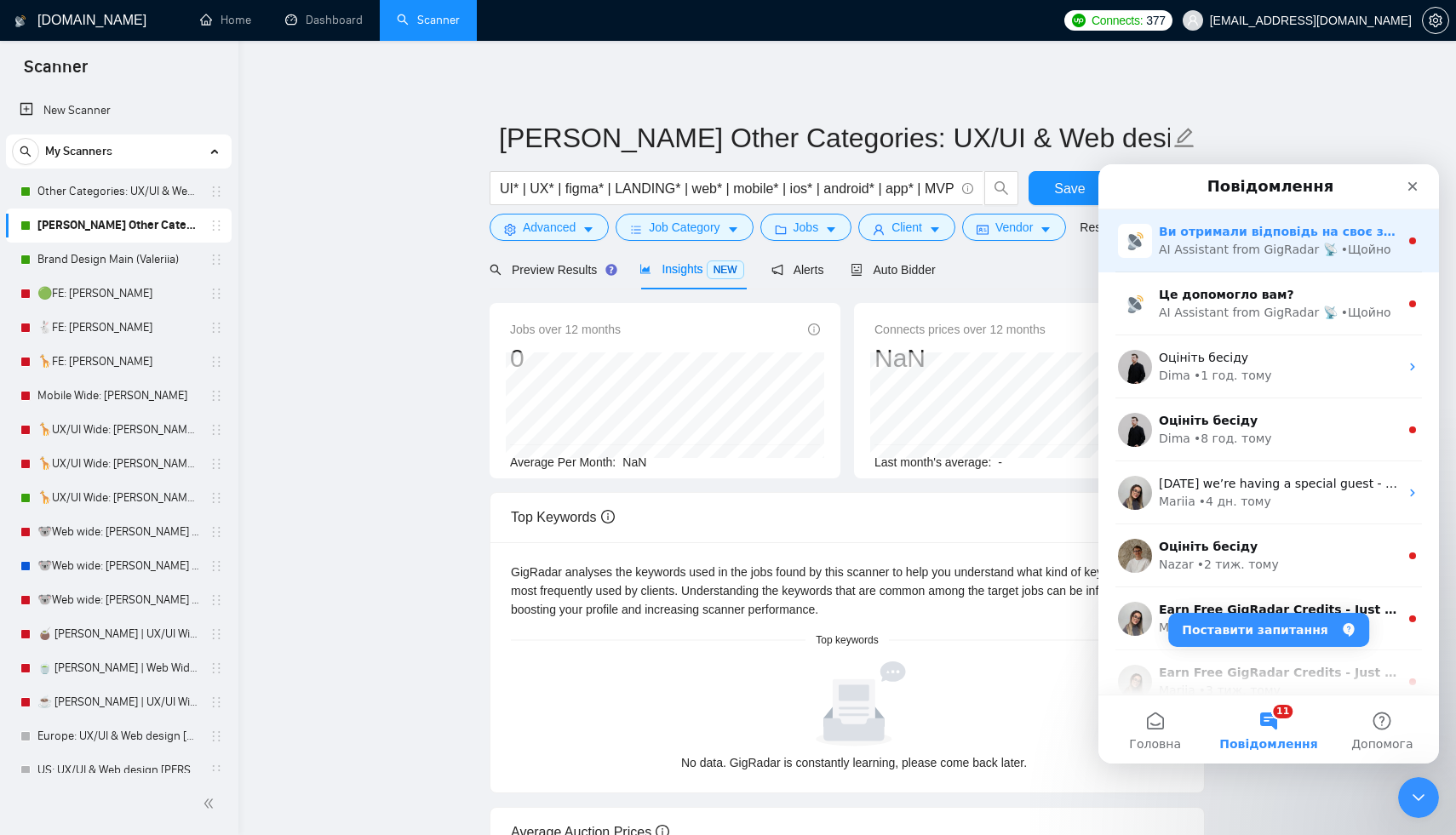
click at [1232, 243] on div "AI Assistant from GigRadar 📡" at bounding box center [1248, 250] width 179 height 18
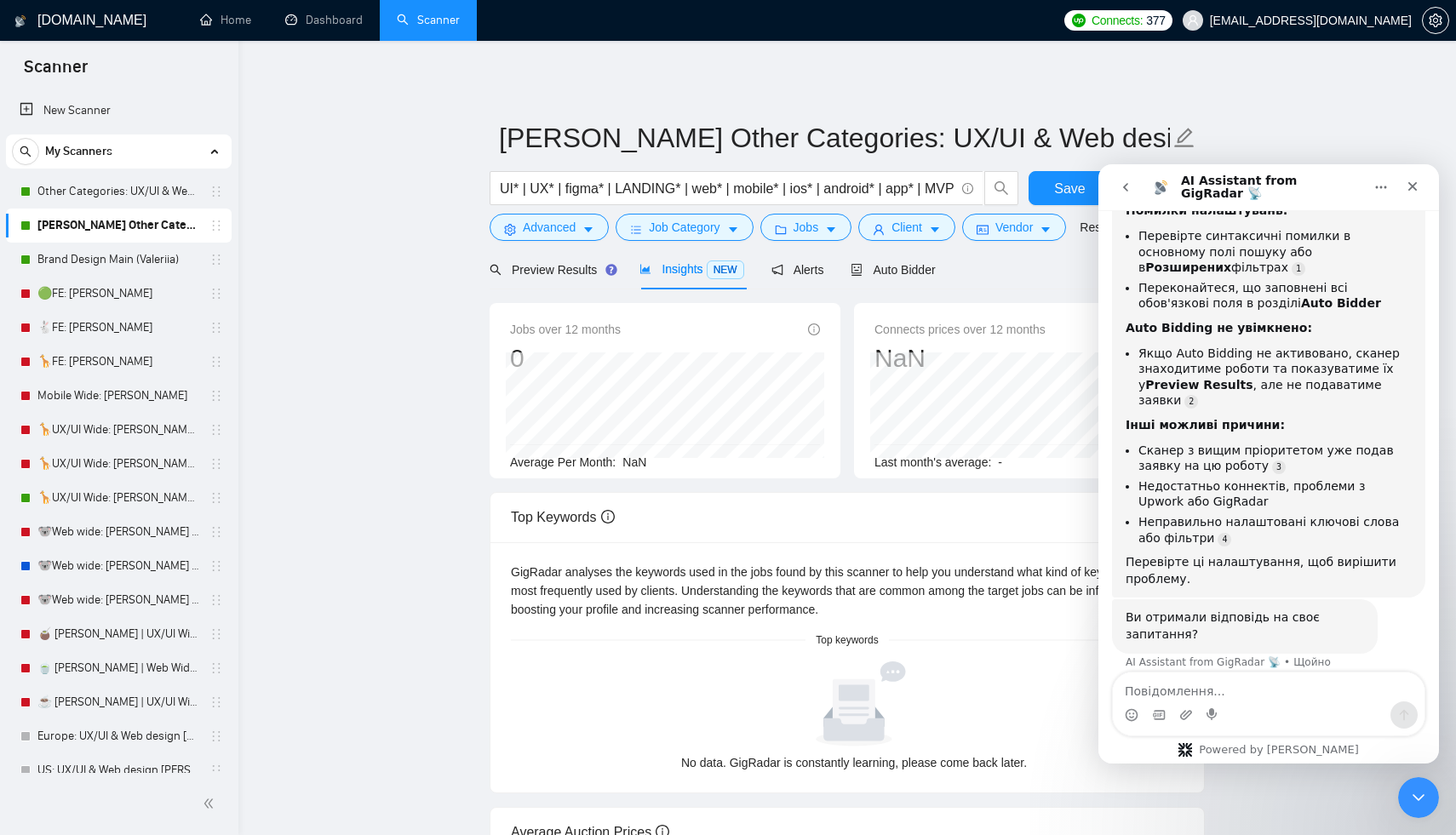
scroll to position [149, 0]
type textarea "ні"
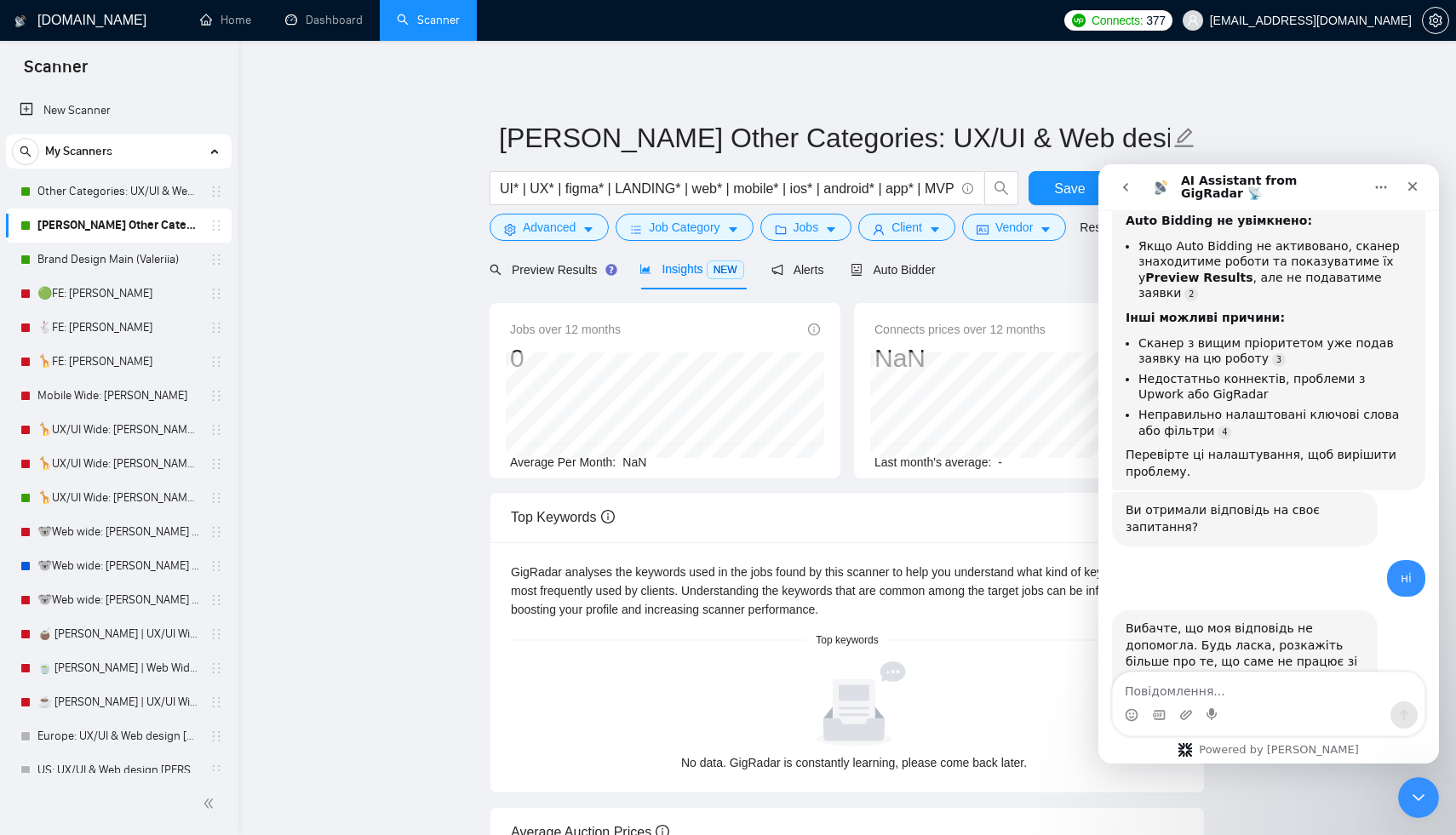
scroll to position [317, 0]
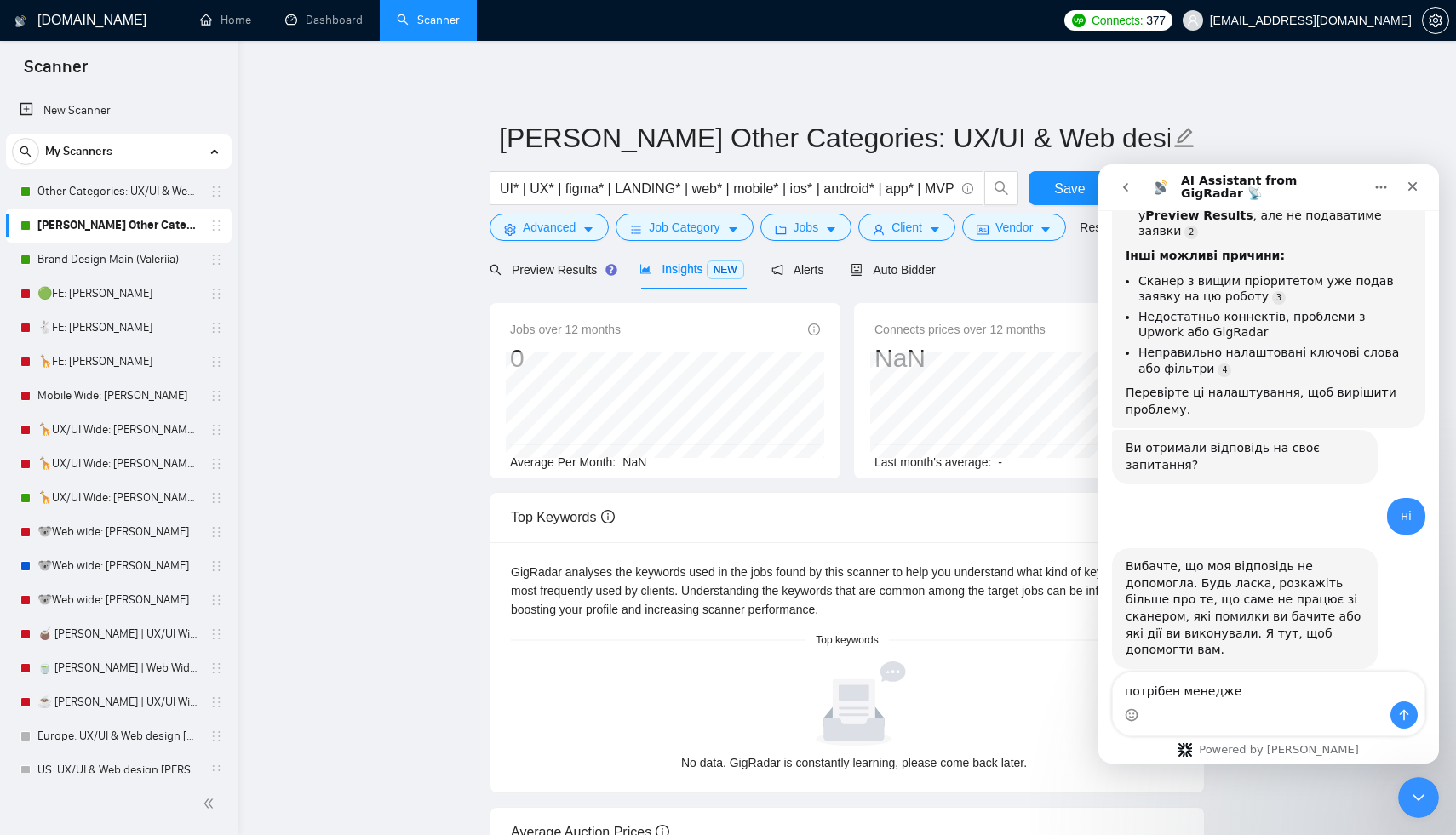
type textarea "потрібен менеджер"
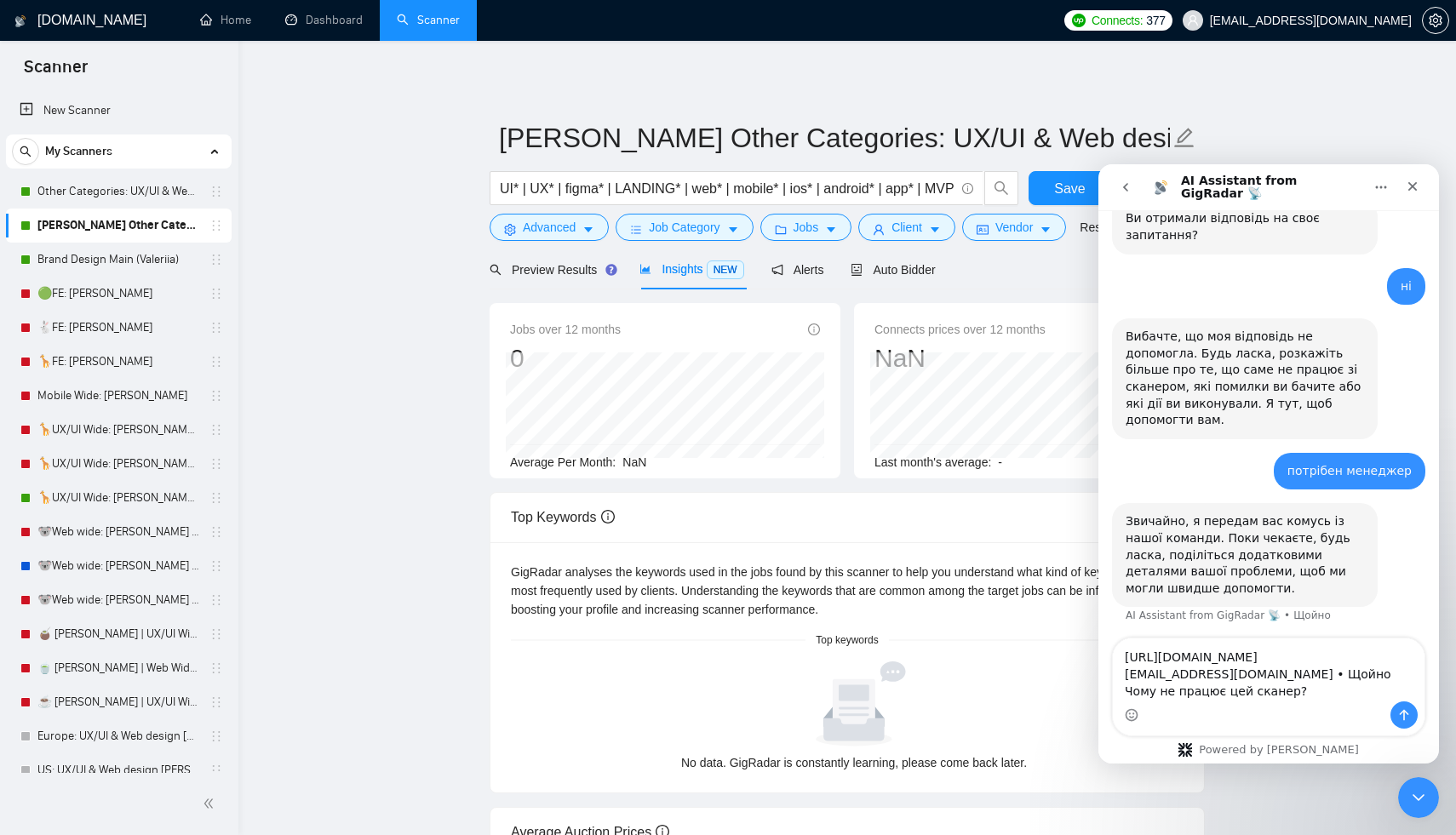
scroll to position [553, 0]
click at [1321, 664] on textarea "https://beta.gigradar.io/scanner/68c7f5870797e2d7fbd27a66#autobidder maksym.sok…" at bounding box center [1268, 670] width 311 height 63
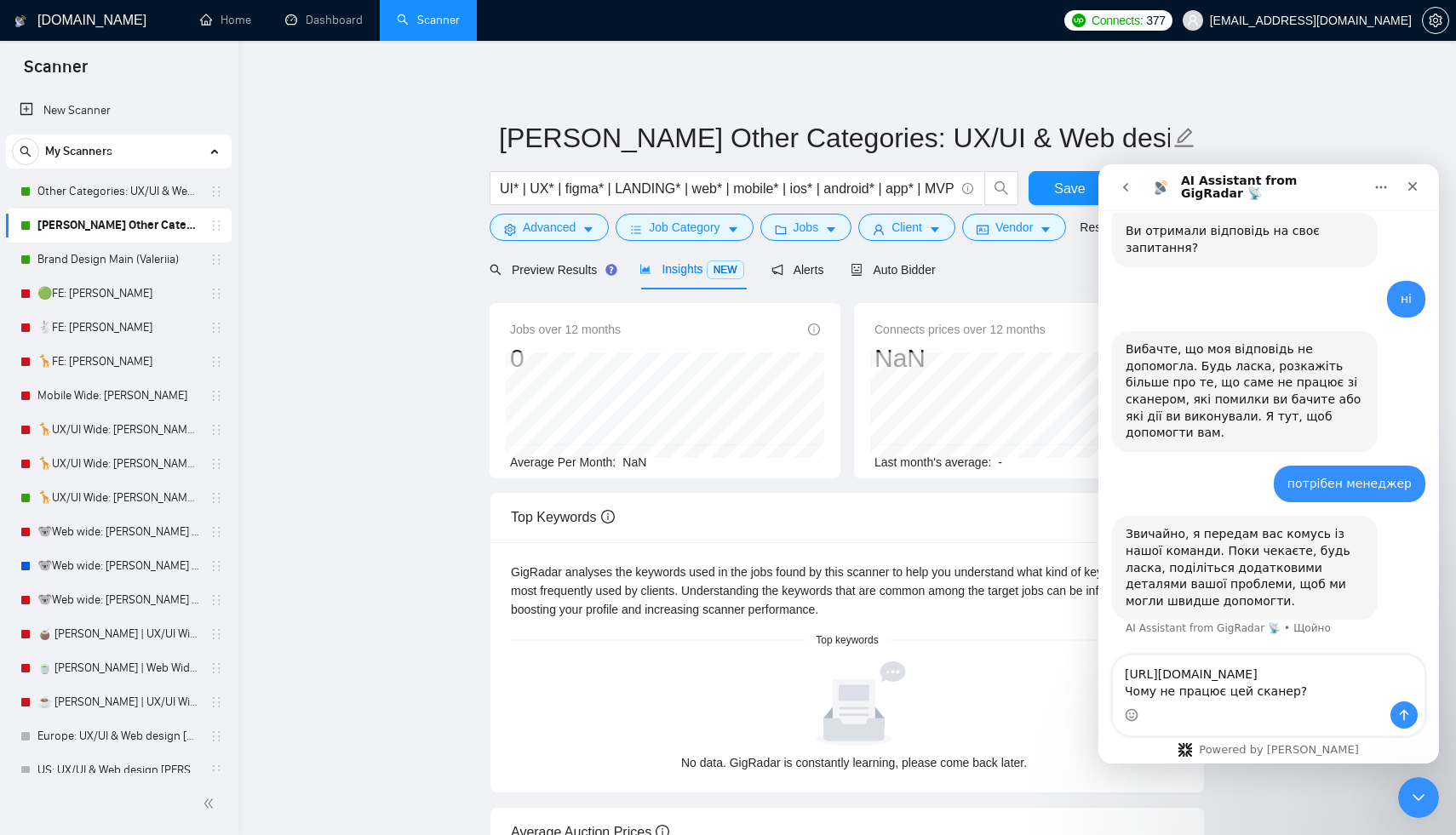
scroll to position [537, 0]
click at [1392, 695] on textarea "https://beta.gigradar.io/scanner/68c7f5870797e2d7fbd27a66#autobidder Чому не пр…" at bounding box center [1268, 678] width 311 height 46
type textarea "https://beta.gigradar.io/scanner/68c7f5870797e2d7fbd27a66#autobidder Чому не пр…"
click at [1396, 705] on button "Надіслати повідомлення…" at bounding box center [1403, 714] width 27 height 27
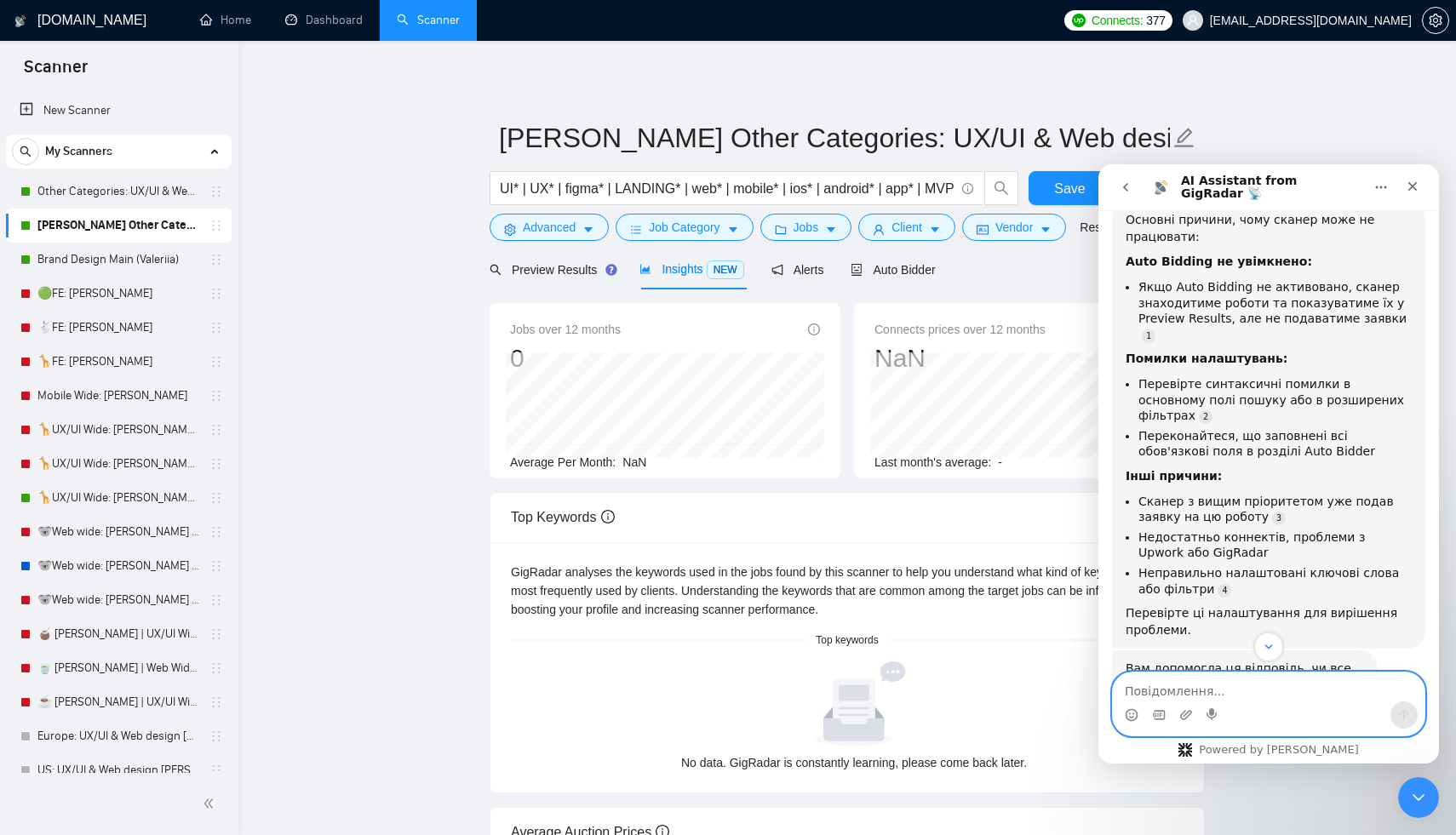
scroll to position [1155, 0]
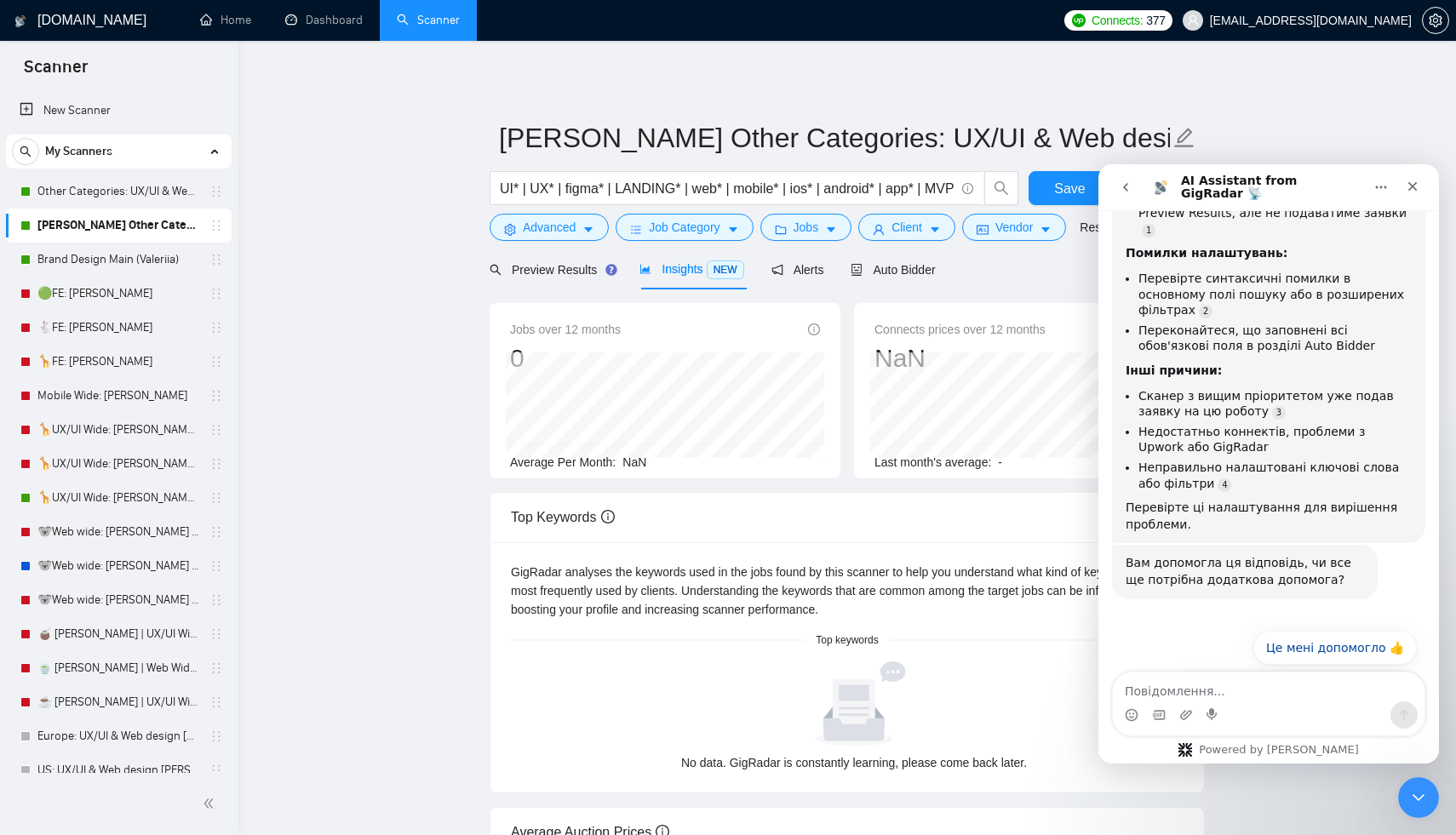
click at [1359, 673] on button "Мені все ще потрібна допомога 👤" at bounding box center [1295, 690] width 243 height 34
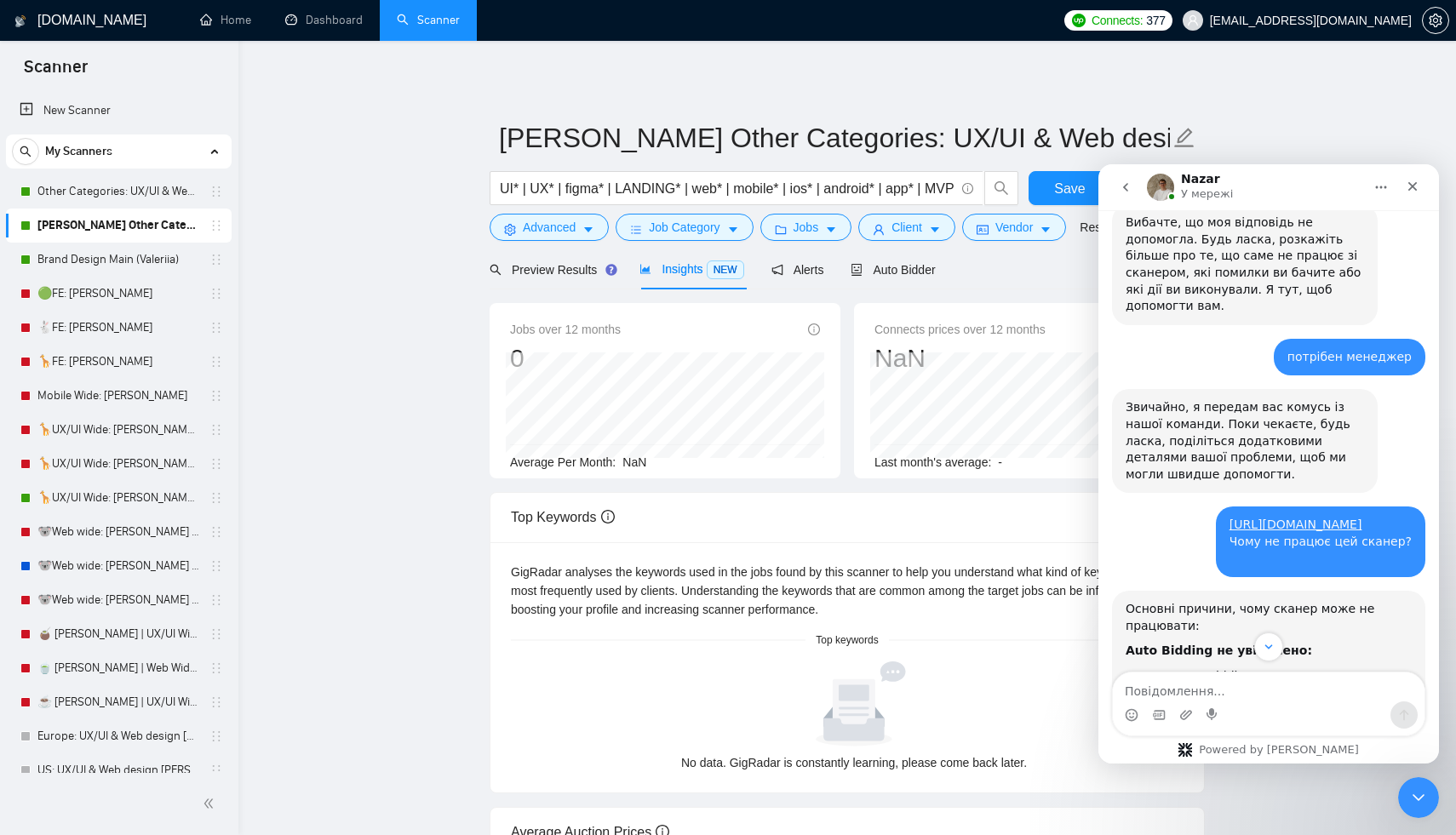
scroll to position [651, 0]
